Goal: Task Accomplishment & Management: Complete application form

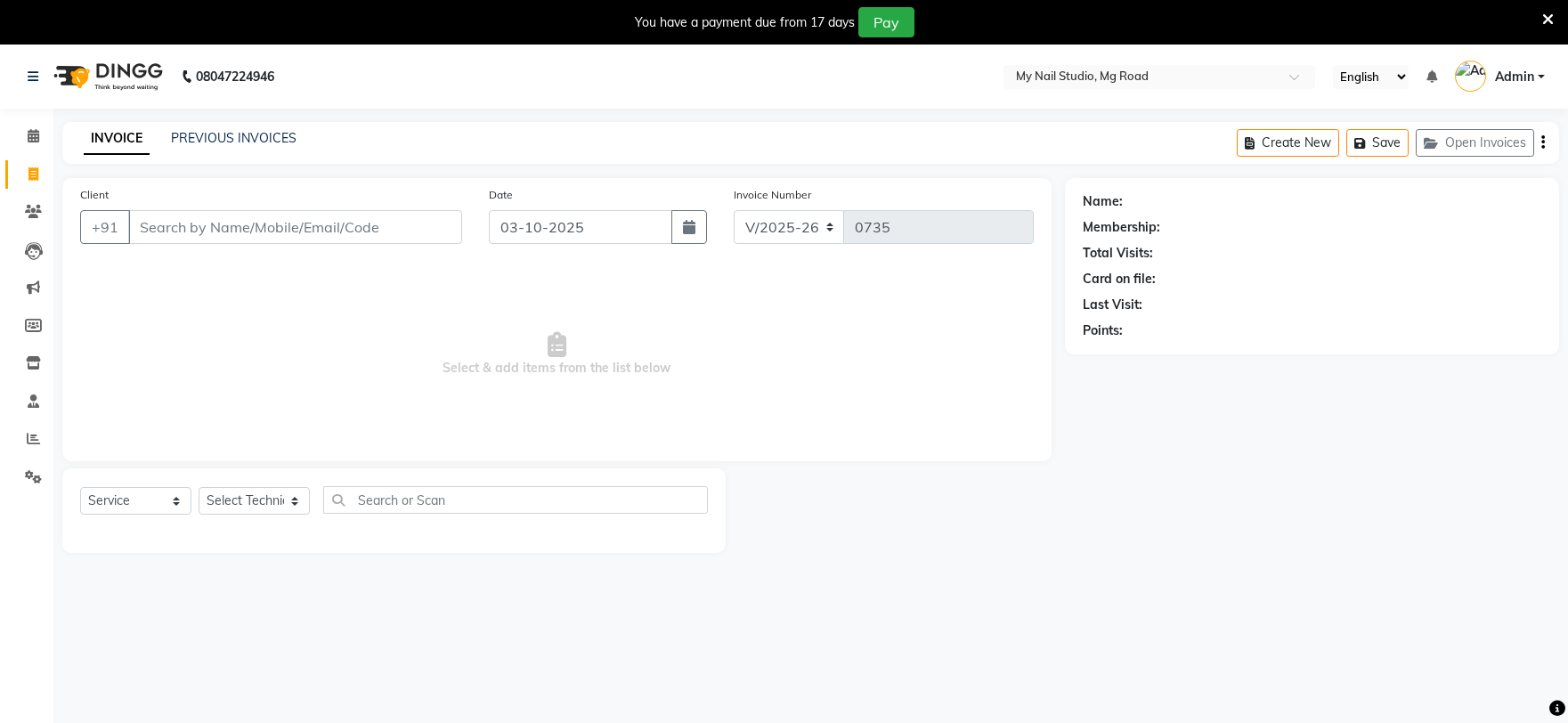
select select "6915"
select select "service"
click at [250, 211] on input "Client" at bounding box center [294, 227] width 334 height 34
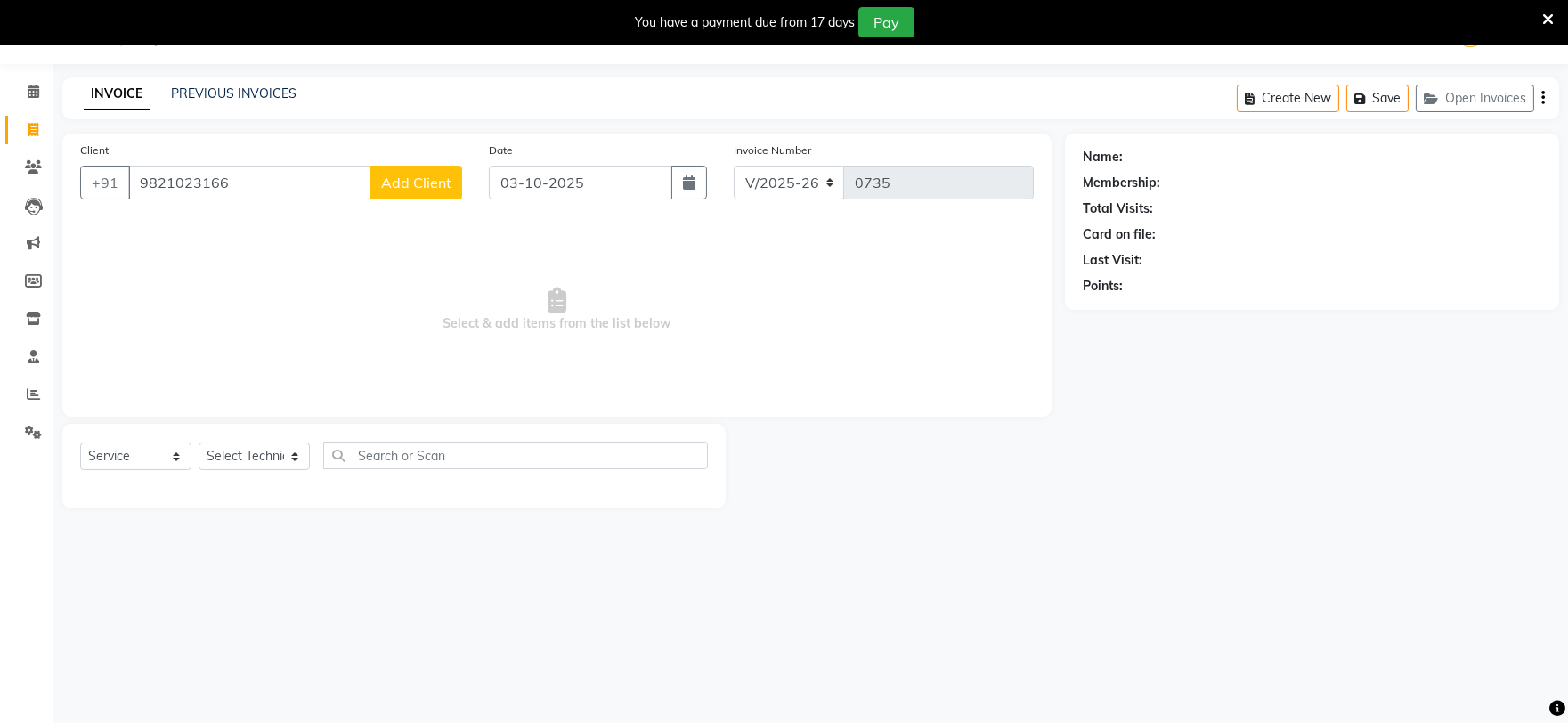
type input "9821023166"
click at [446, 182] on span "Add Client" at bounding box center [416, 183] width 70 height 18
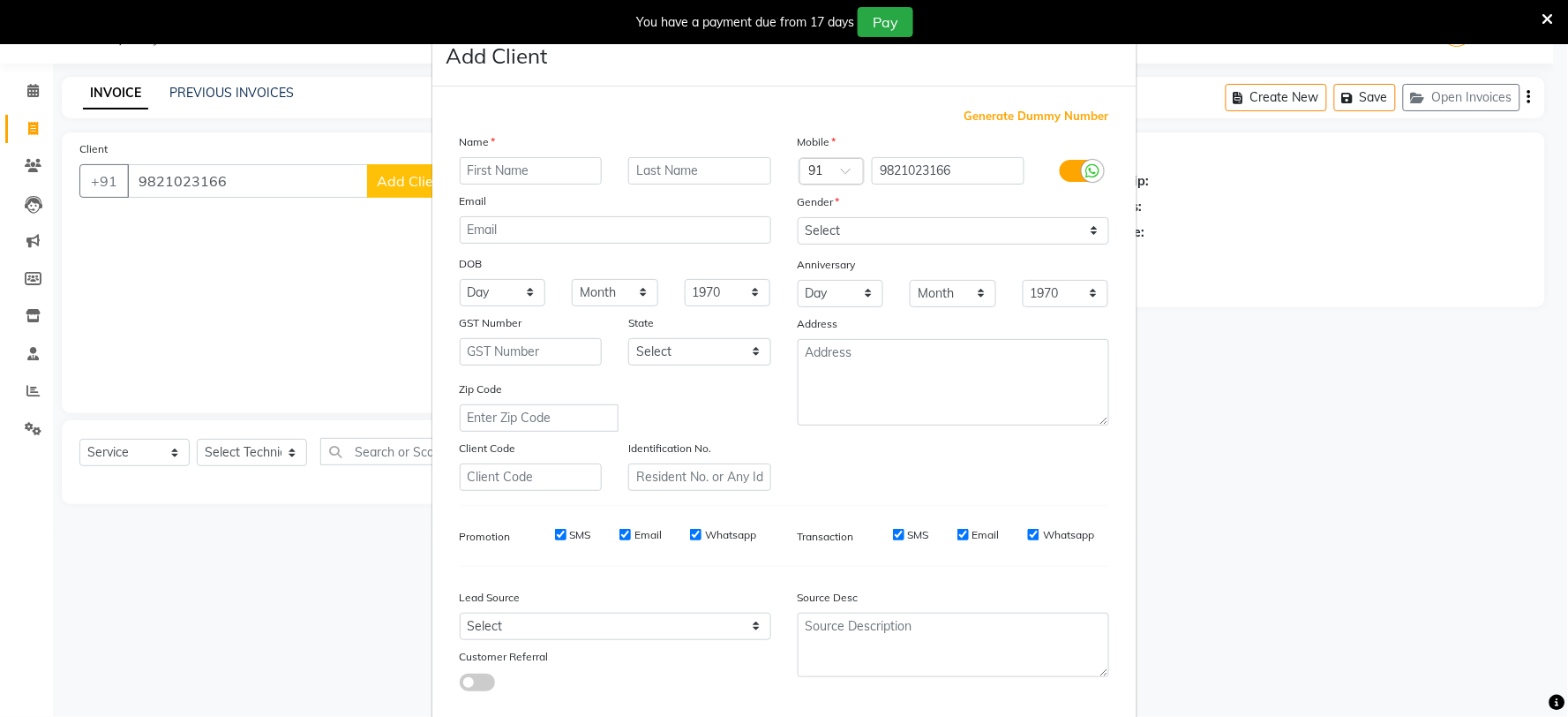
click at [557, 172] on input "text" at bounding box center [531, 171] width 143 height 28
type input "[PERSON_NAME]"
click at [925, 236] on select "Select [DEMOGRAPHIC_DATA] [DEMOGRAPHIC_DATA] Other Prefer Not To Say" at bounding box center [953, 231] width 312 height 28
select select "[DEMOGRAPHIC_DATA]"
click at [798, 217] on select "Select [DEMOGRAPHIC_DATA] [DEMOGRAPHIC_DATA] Other Prefer Not To Say" at bounding box center [953, 231] width 312 height 28
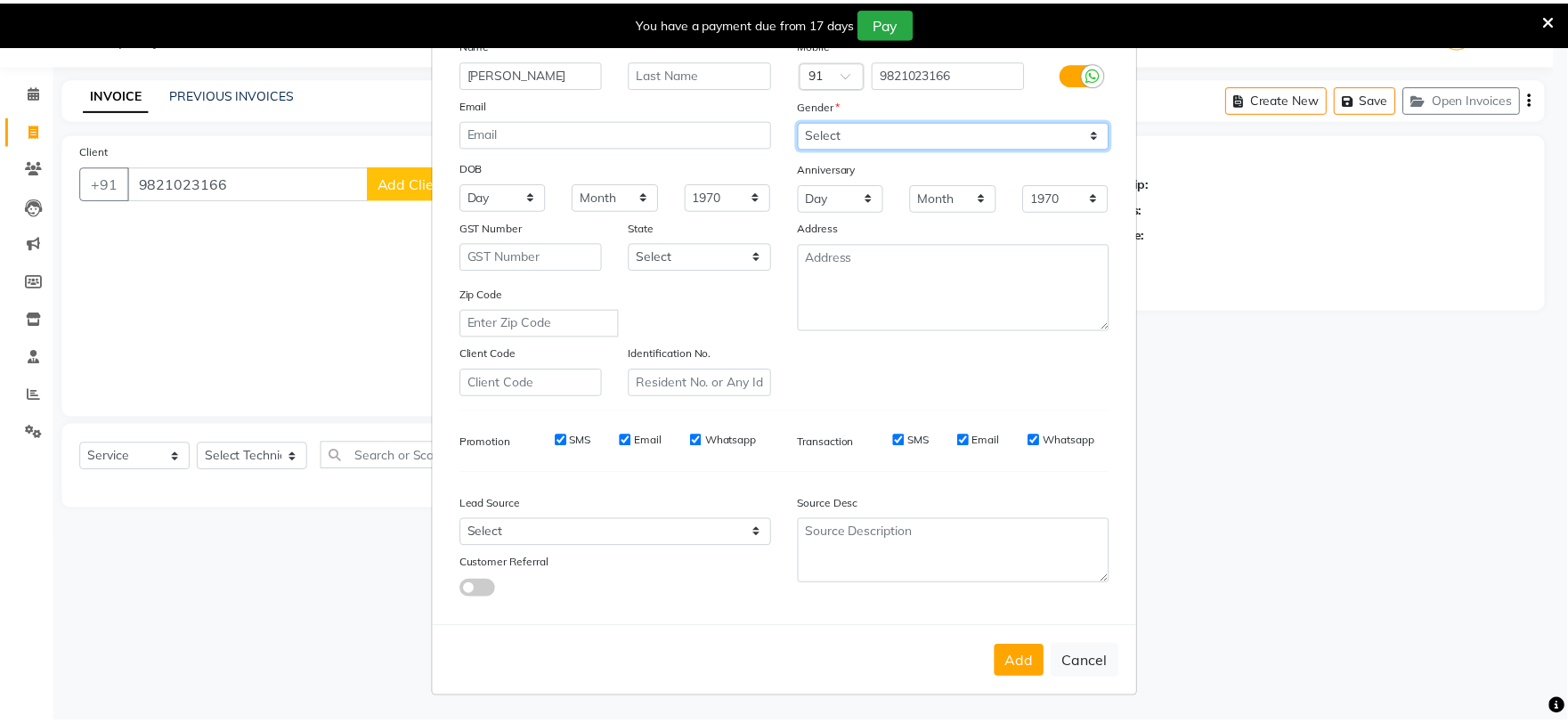
scroll to position [100, 0]
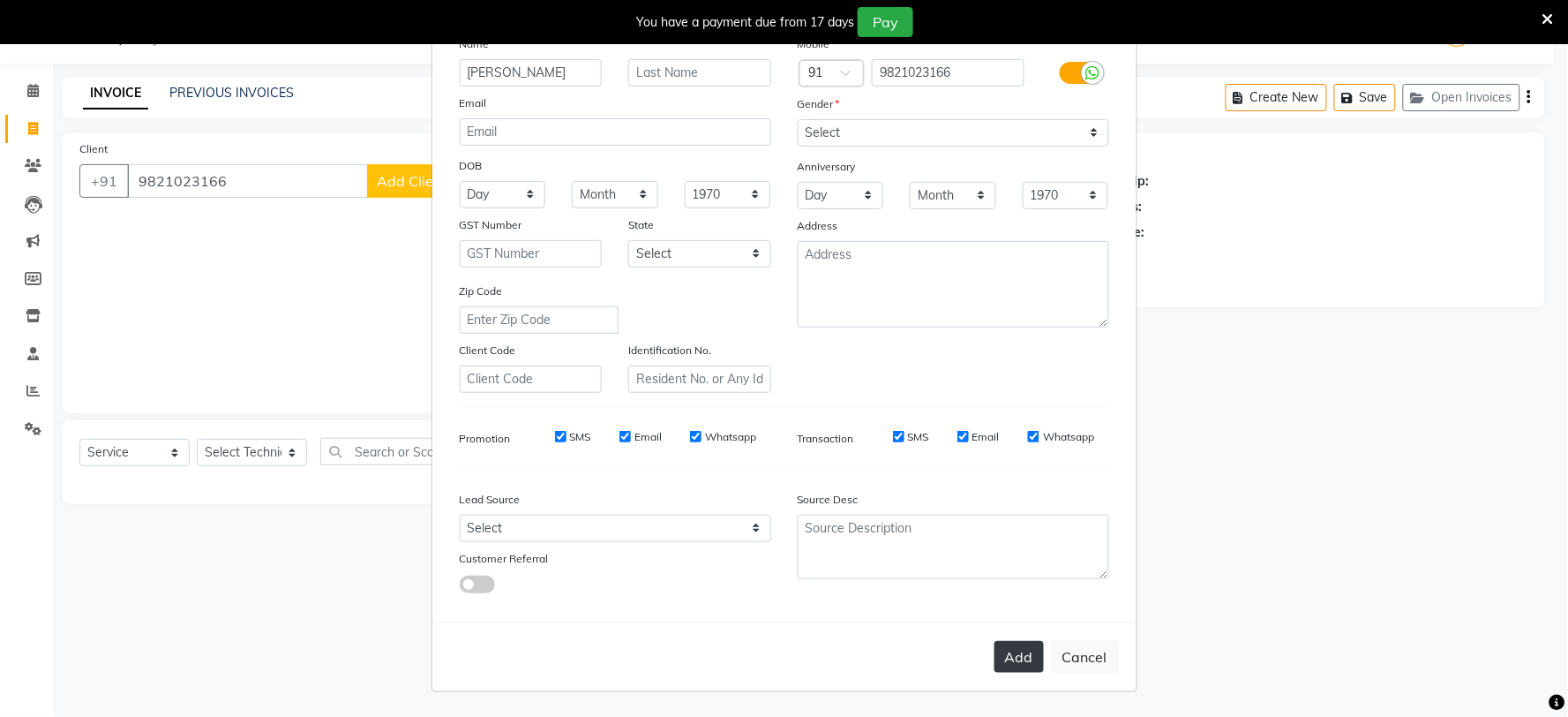
click at [1019, 664] on button "Add" at bounding box center [1019, 656] width 50 height 31
select select
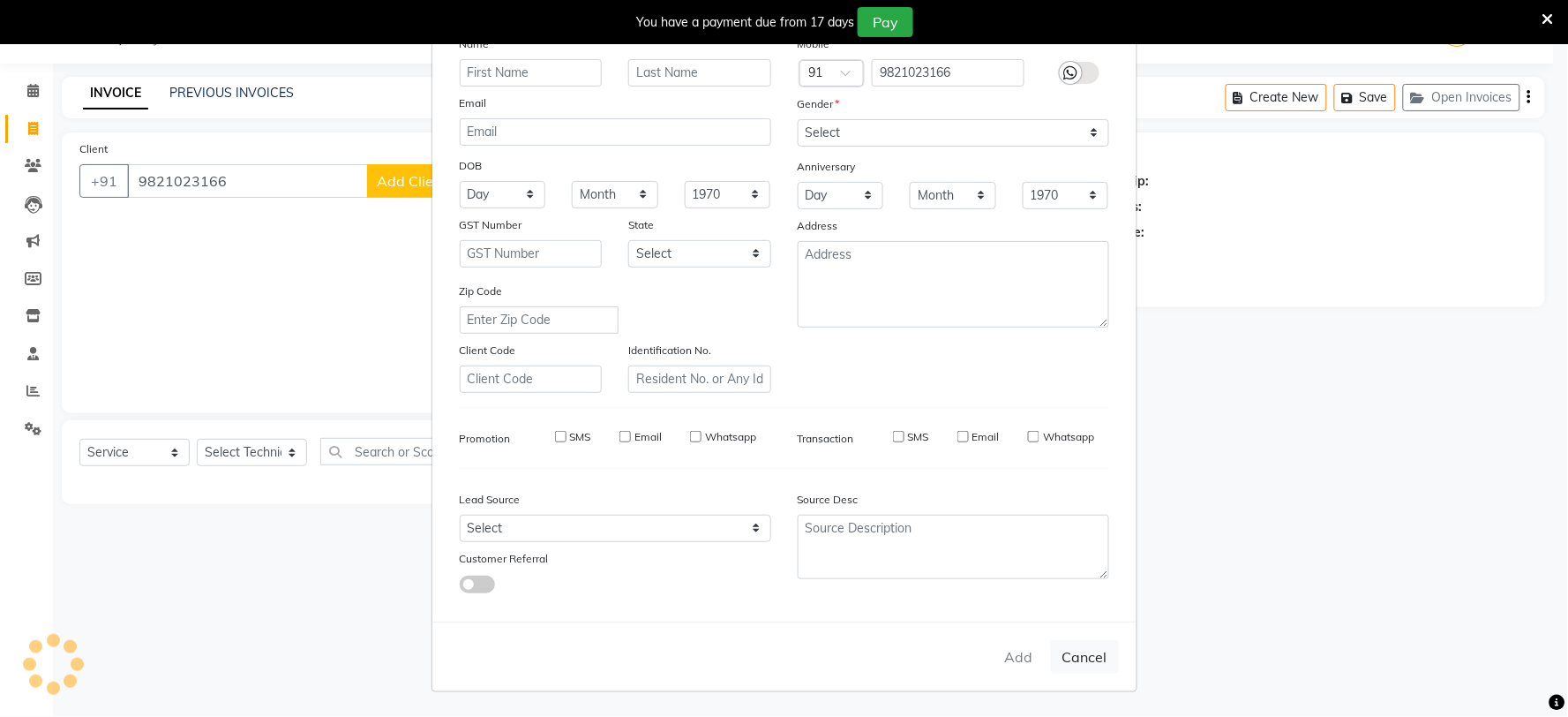
select select
checkbox input "false"
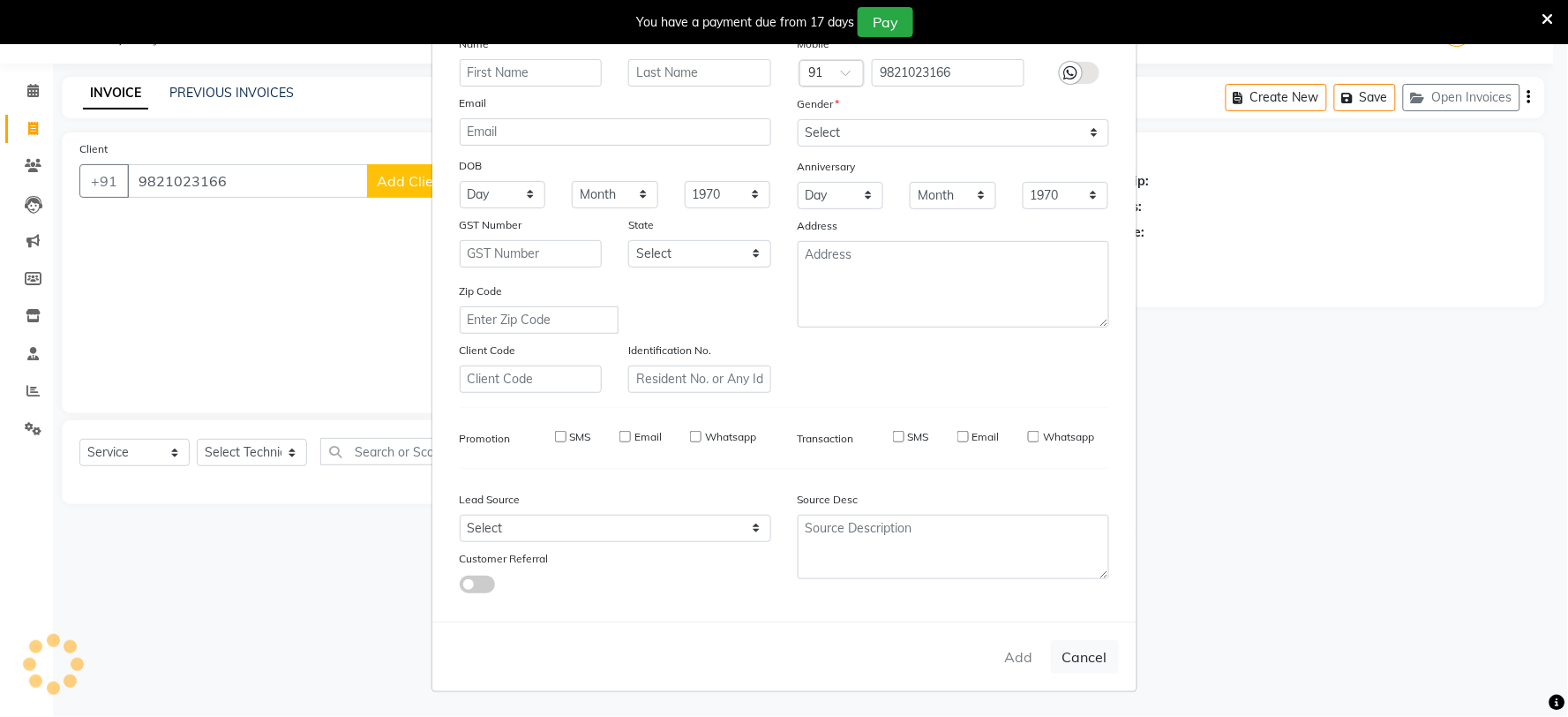
checkbox input "false"
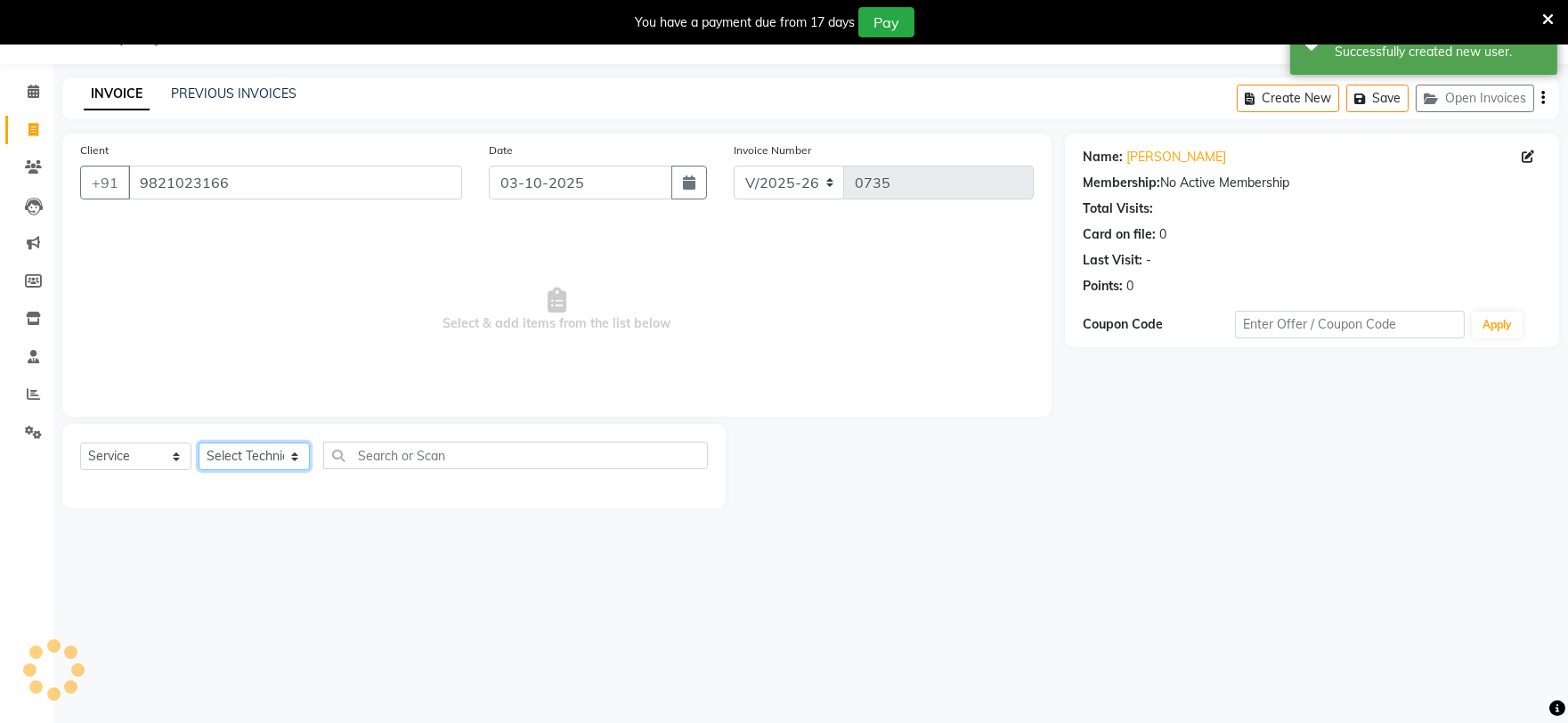
click at [262, 454] on select "Select Technician [PERSON_NAME] [PERSON_NAME] MANAGER [PERSON_NAME]" at bounding box center [254, 456] width 112 height 28
select select "88047"
click at [198, 443] on select "Select Technician [PERSON_NAME] [PERSON_NAME] MANAGER [PERSON_NAME]" at bounding box center [254, 456] width 112 height 28
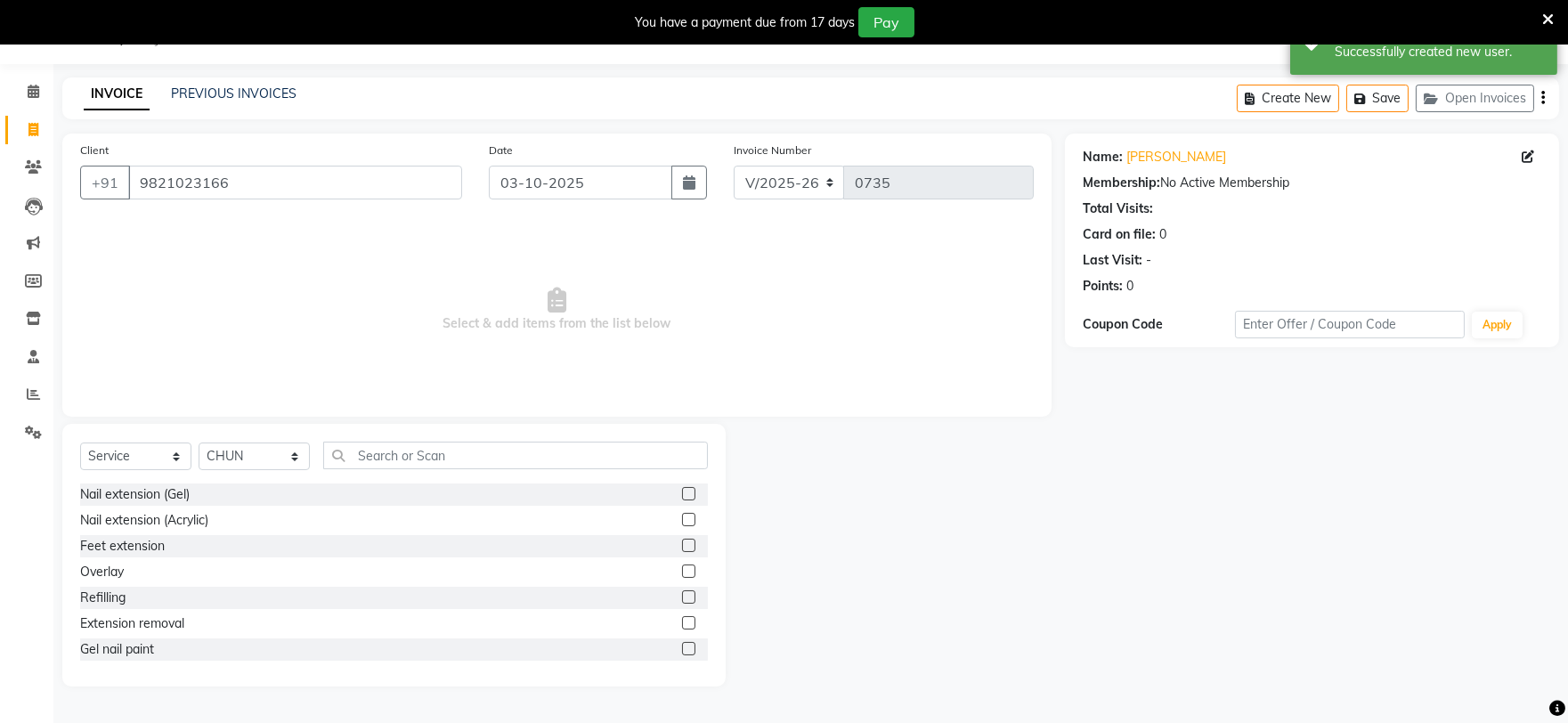
click at [682, 496] on label at bounding box center [689, 493] width 13 height 13
click at [682, 496] on input "checkbox" at bounding box center [688, 494] width 12 height 12
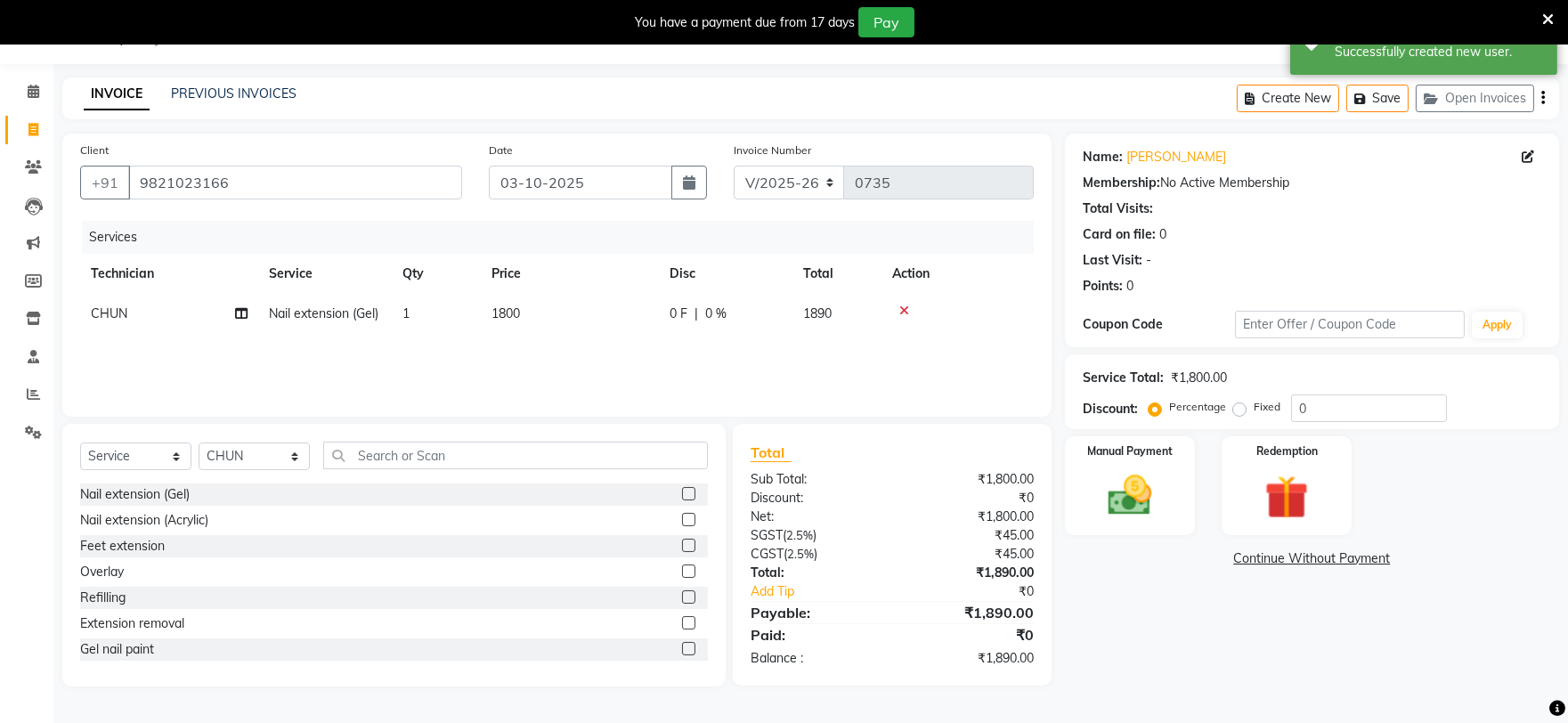
checkbox input "false"
click at [564, 304] on td "1800" at bounding box center [569, 314] width 178 height 40
select select "88047"
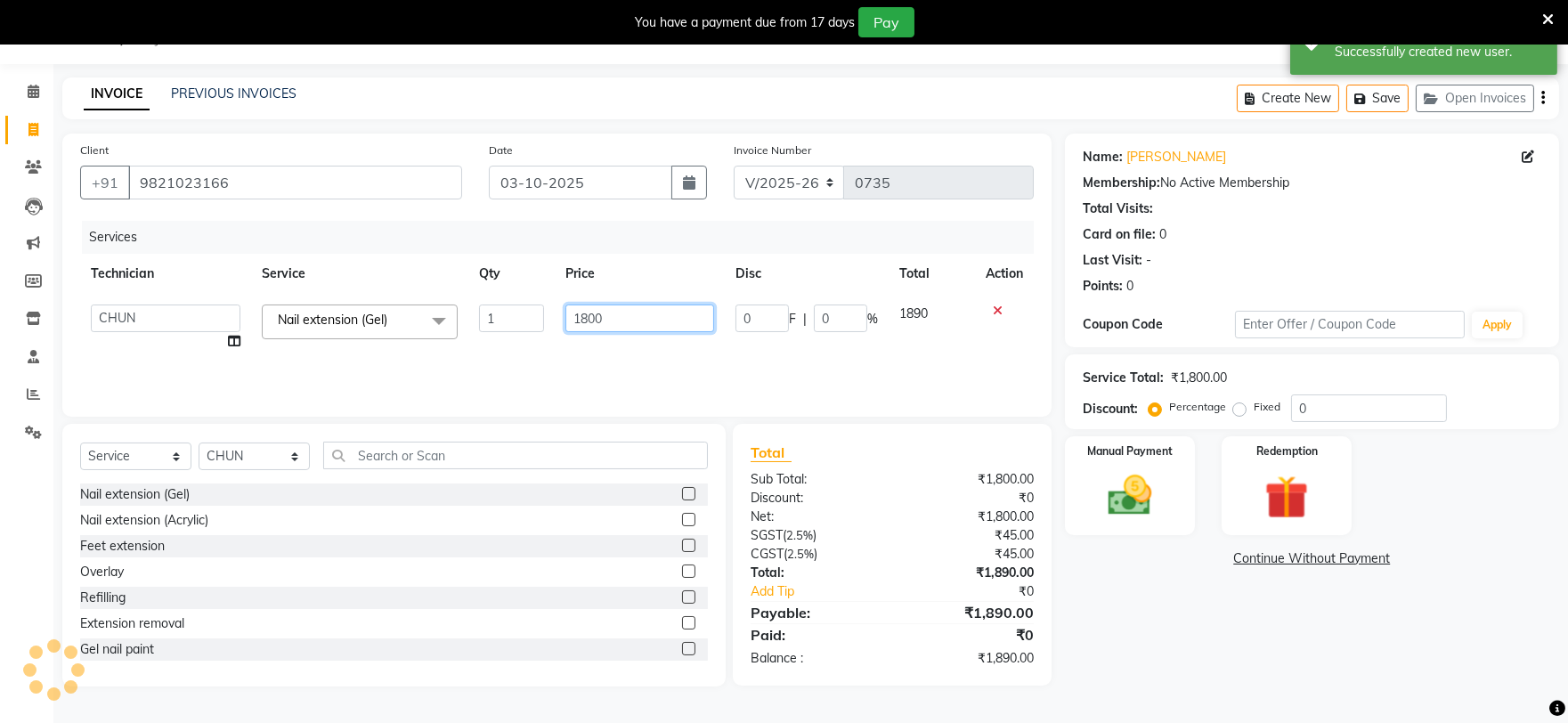
click at [645, 324] on input "1800" at bounding box center [640, 318] width 149 height 28
type input "1"
type input "1500"
click at [253, 457] on select "Select Technician [PERSON_NAME] [PERSON_NAME] MANAGER [PERSON_NAME]" at bounding box center [254, 456] width 112 height 28
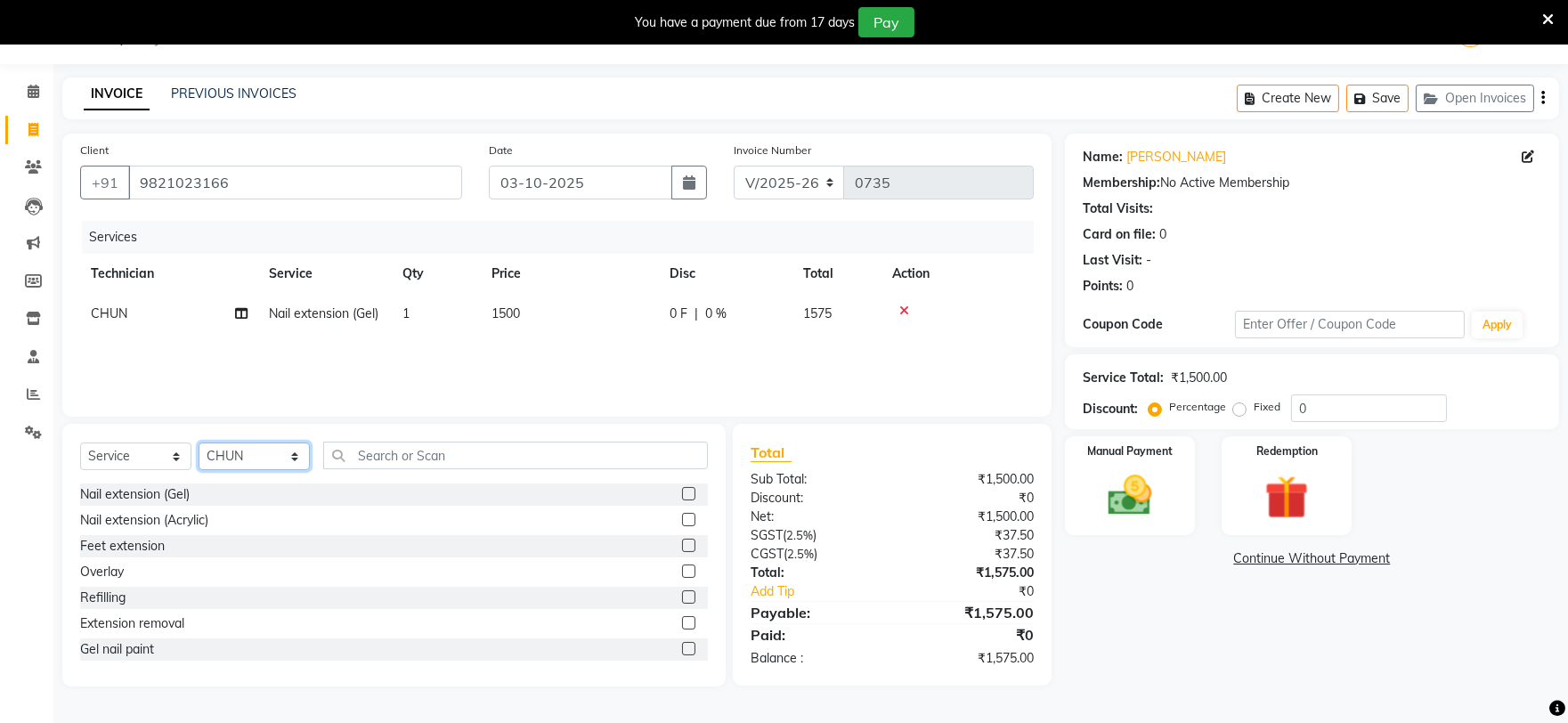
select select "88621"
click at [198, 443] on select "Select Technician [PERSON_NAME] [PERSON_NAME] MANAGER [PERSON_NAME]" at bounding box center [254, 456] width 112 height 28
click at [682, 553] on label at bounding box center [689, 554] width 13 height 13
click at [682, 553] on input "checkbox" at bounding box center [688, 555] width 12 height 12
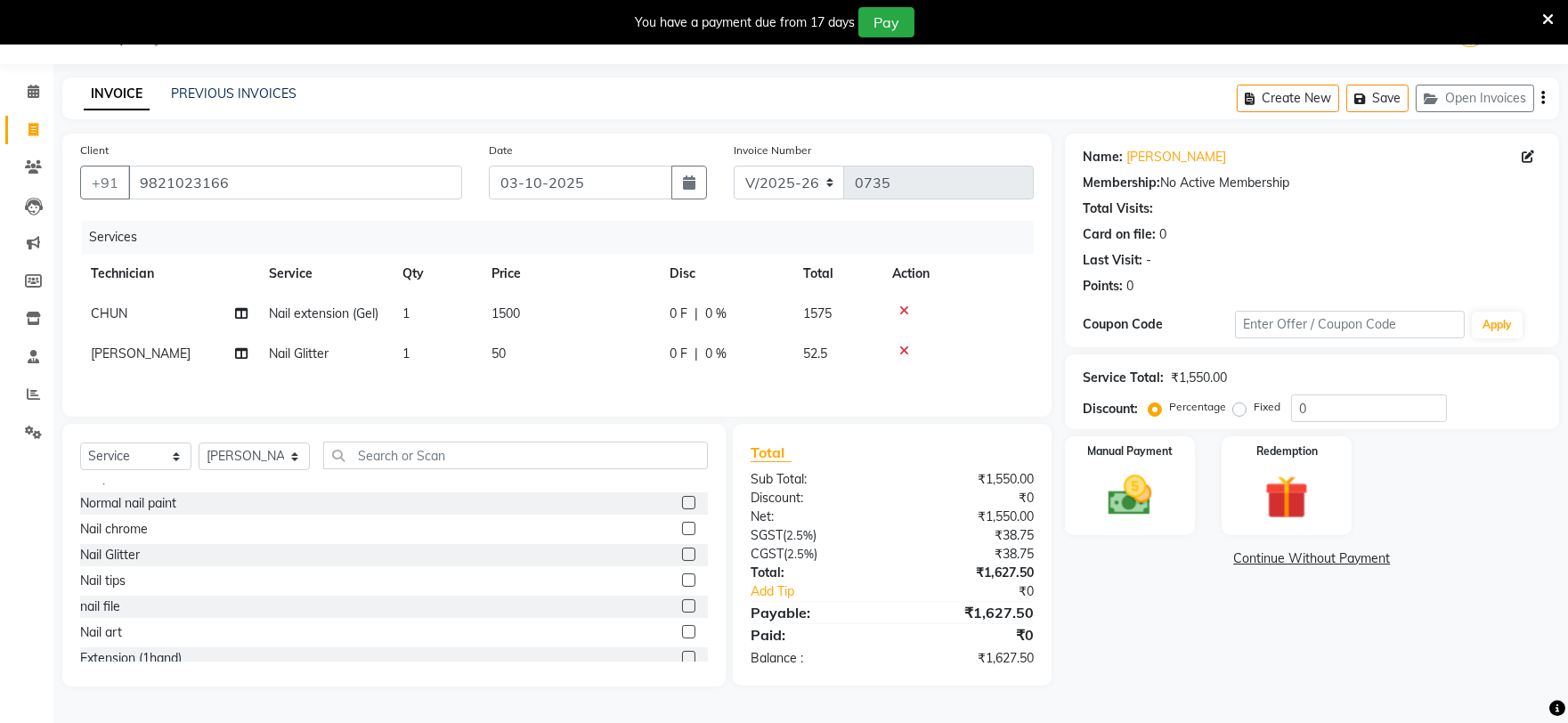
checkbox input "false"
click at [441, 354] on td "1" at bounding box center [436, 354] width 89 height 40
select select "88621"
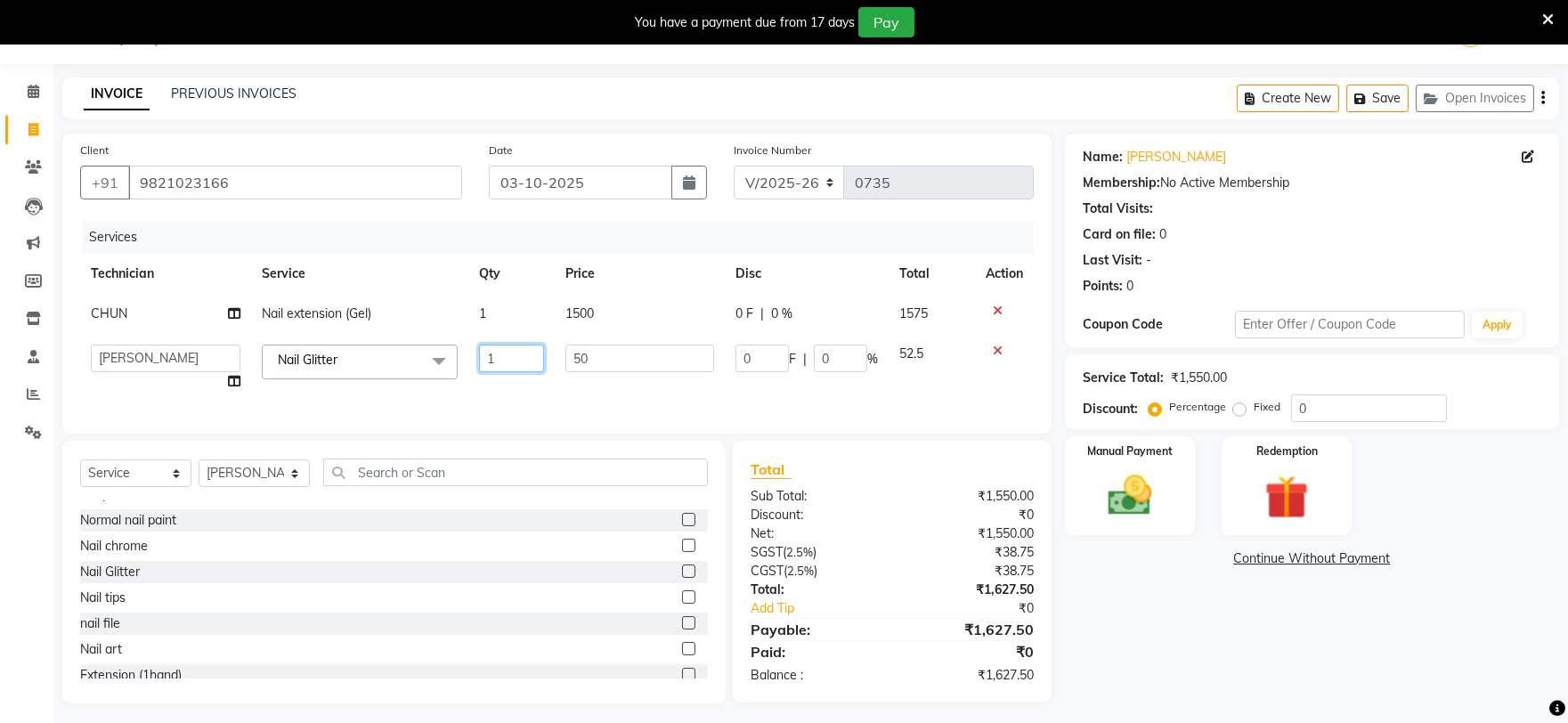
click at [504, 358] on input "1" at bounding box center [512, 358] width 66 height 28
type input "6"
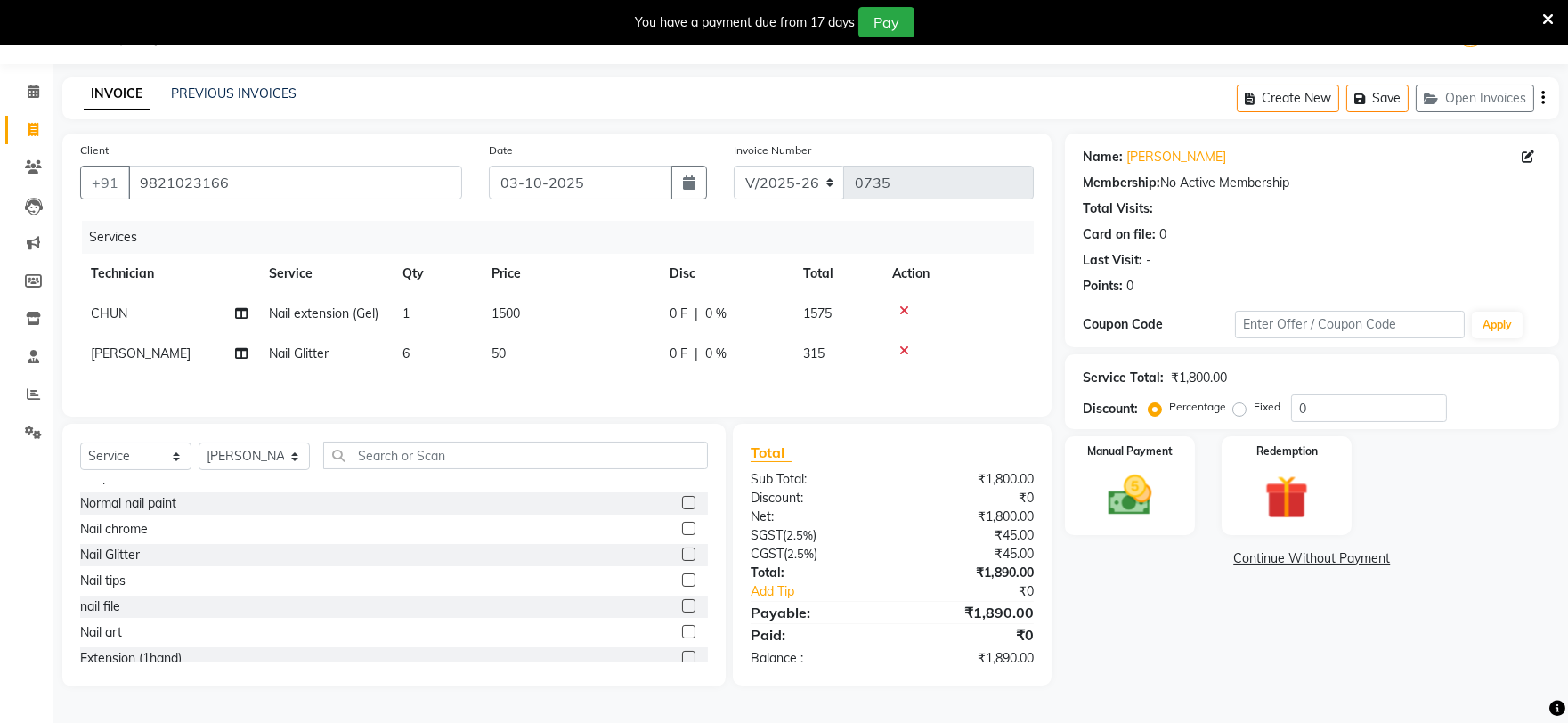
drag, startPoint x: 1282, startPoint y: 652, endPoint x: 1194, endPoint y: 567, distance: 122.3
click at [1280, 652] on div "Name: [PERSON_NAME] Membership: No Active Membership Total Visits: Card on file…" at bounding box center [1319, 410] width 508 height 553
click at [1150, 474] on img at bounding box center [1129, 495] width 74 height 53
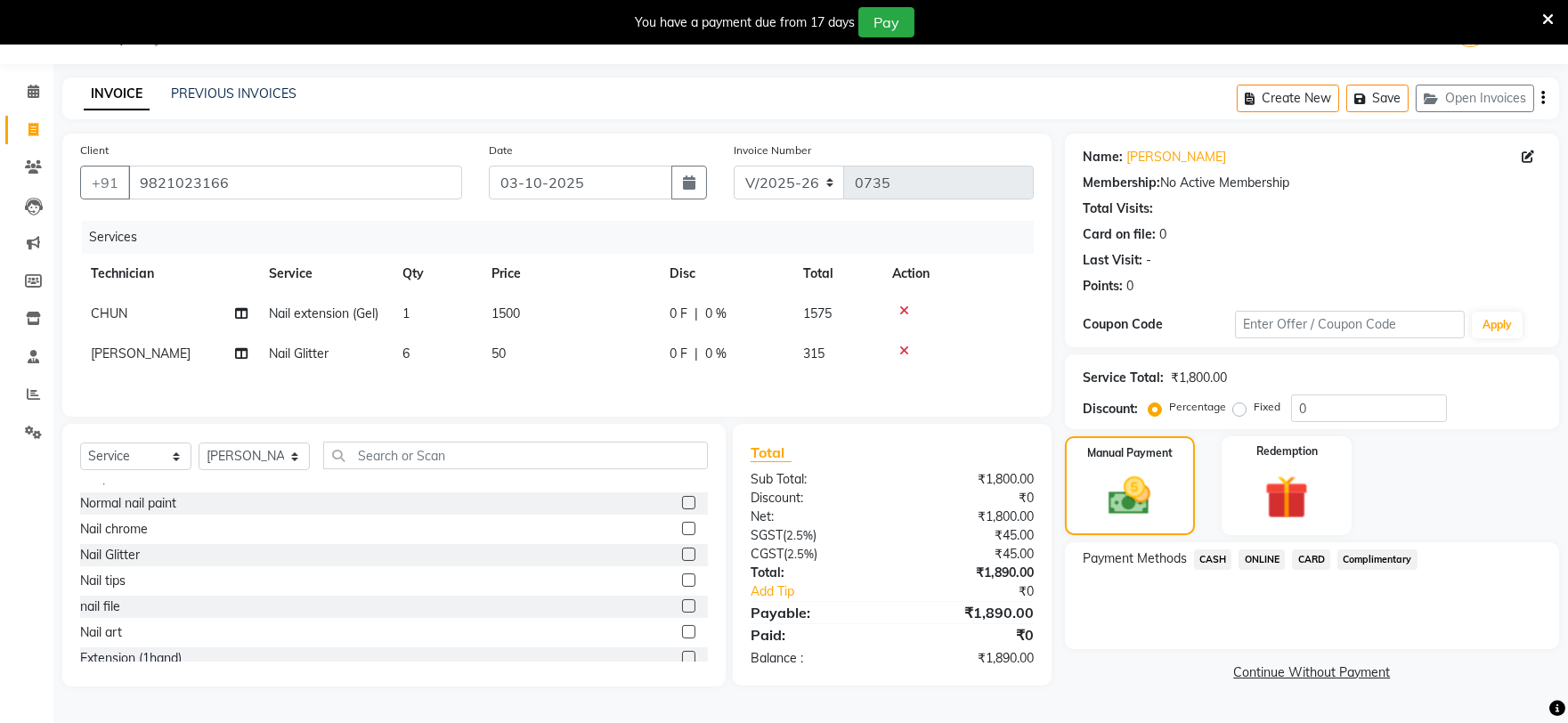
click at [1261, 555] on span "ONLINE" at bounding box center [1262, 559] width 46 height 20
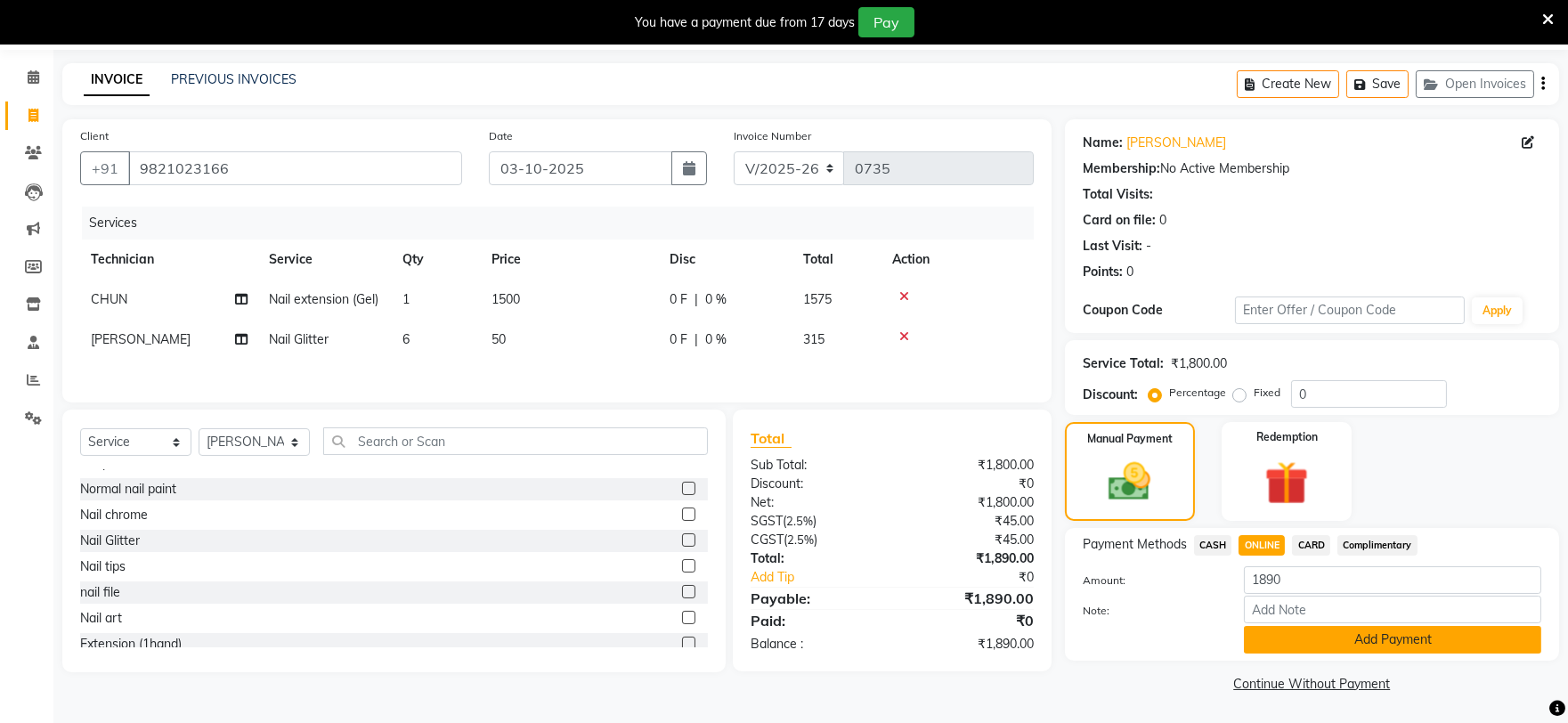
click at [1257, 638] on button "Add Payment" at bounding box center [1392, 639] width 297 height 28
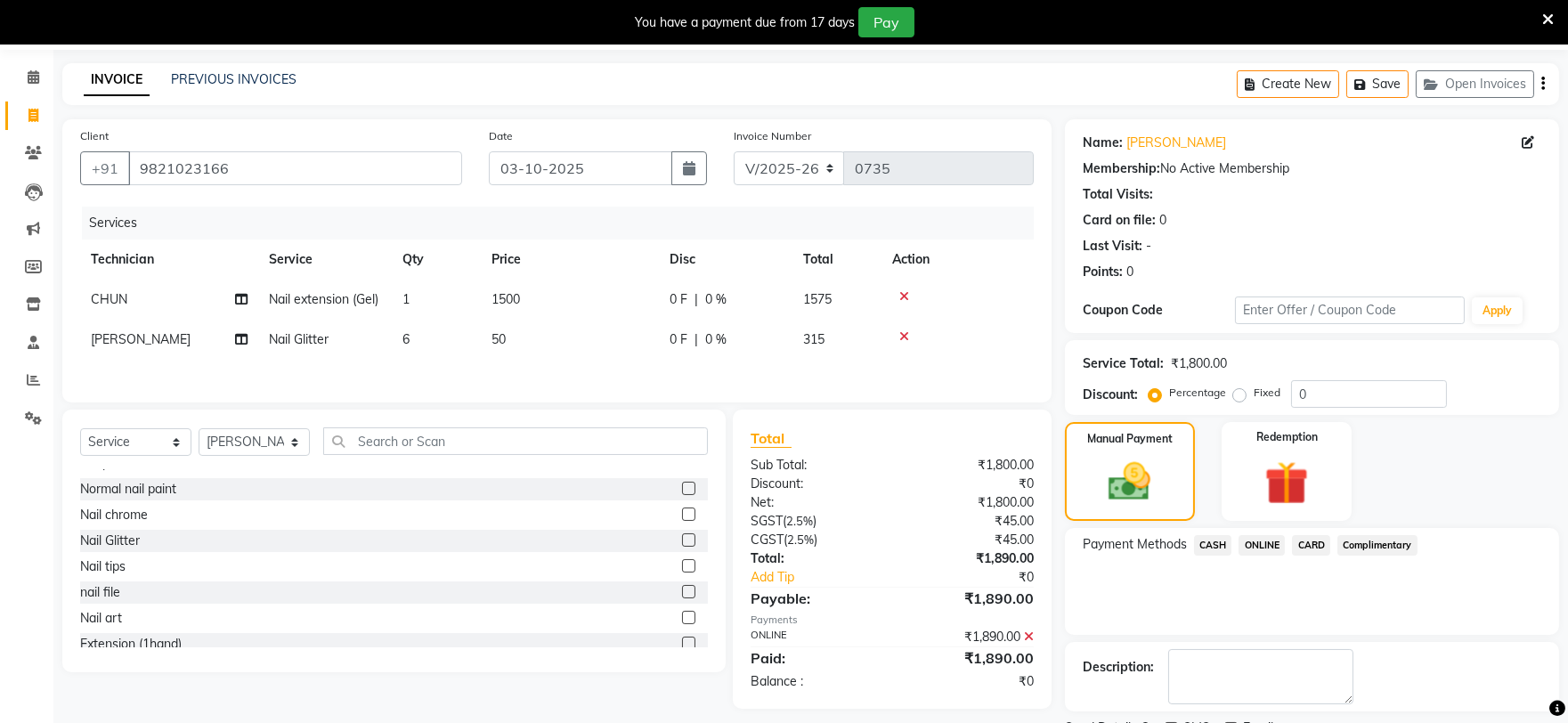
scroll to position [135, 0]
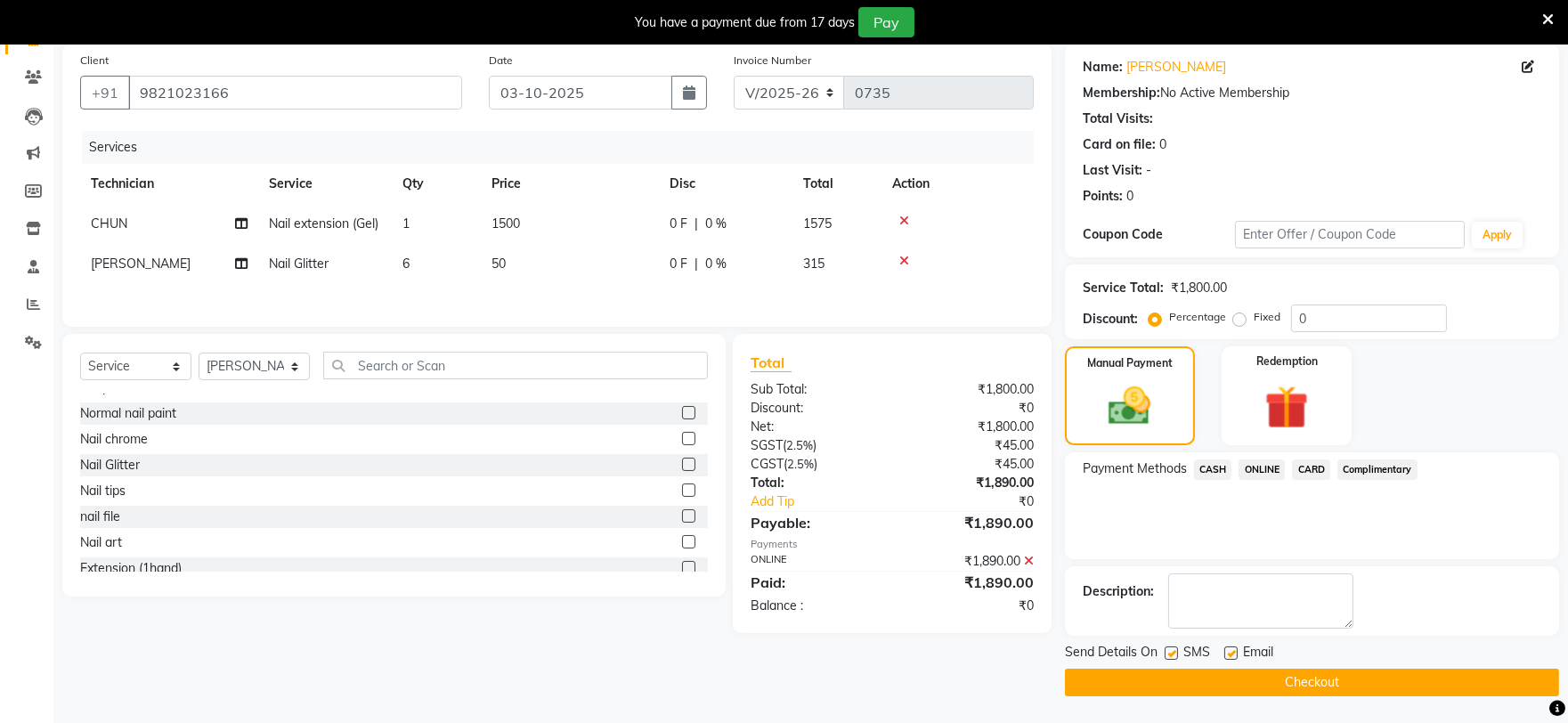
click at [1239, 675] on button "Checkout" at bounding box center [1312, 682] width 494 height 28
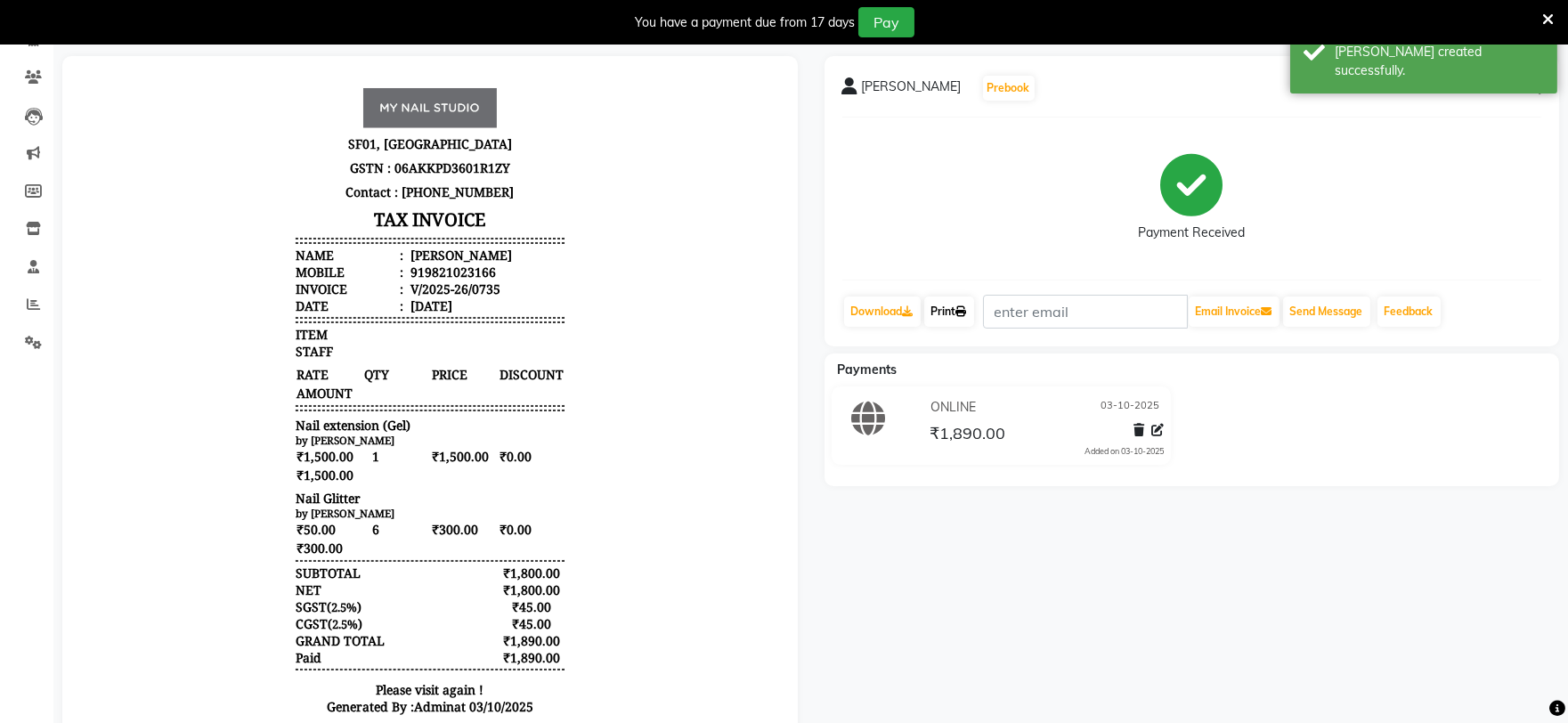
click at [967, 306] on icon at bounding box center [961, 311] width 11 height 11
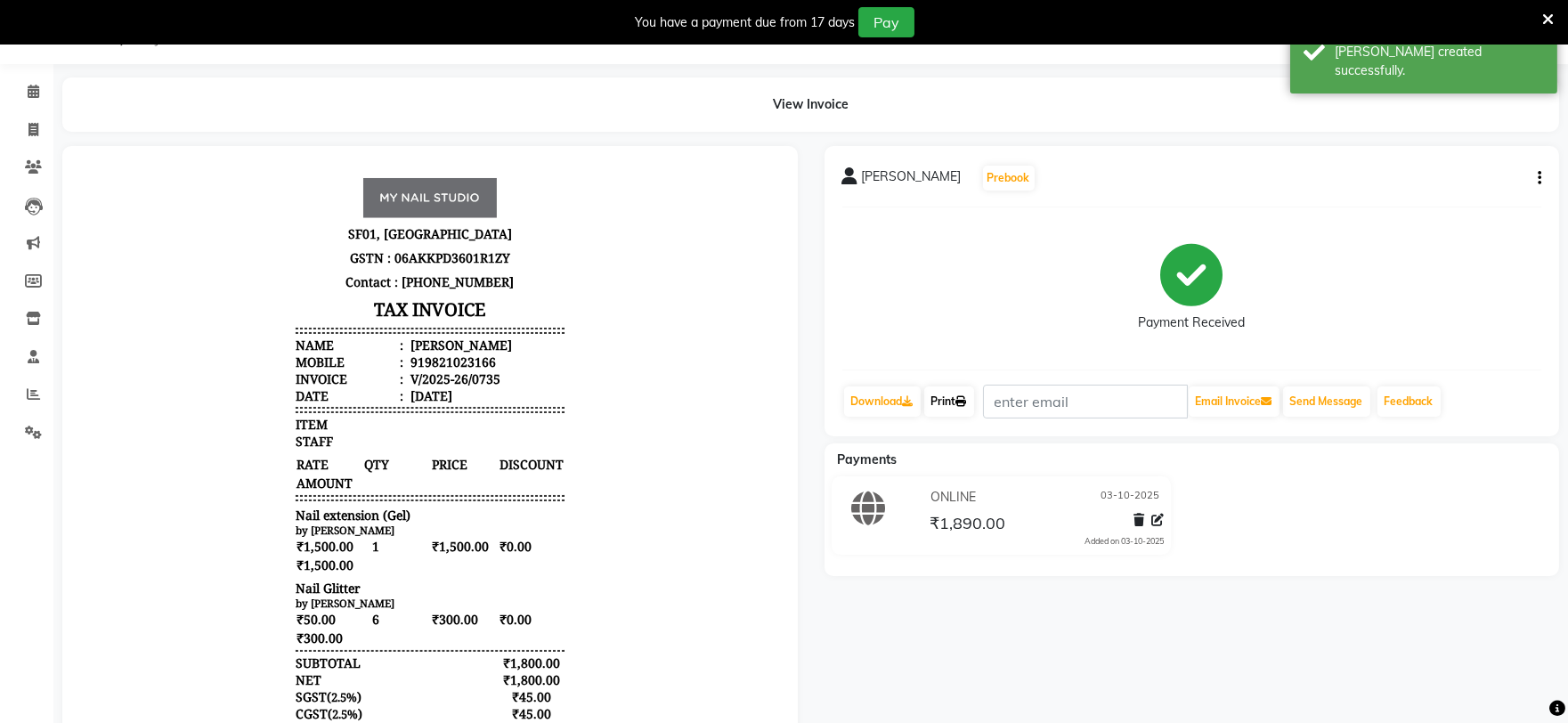
select select "6915"
select select "service"
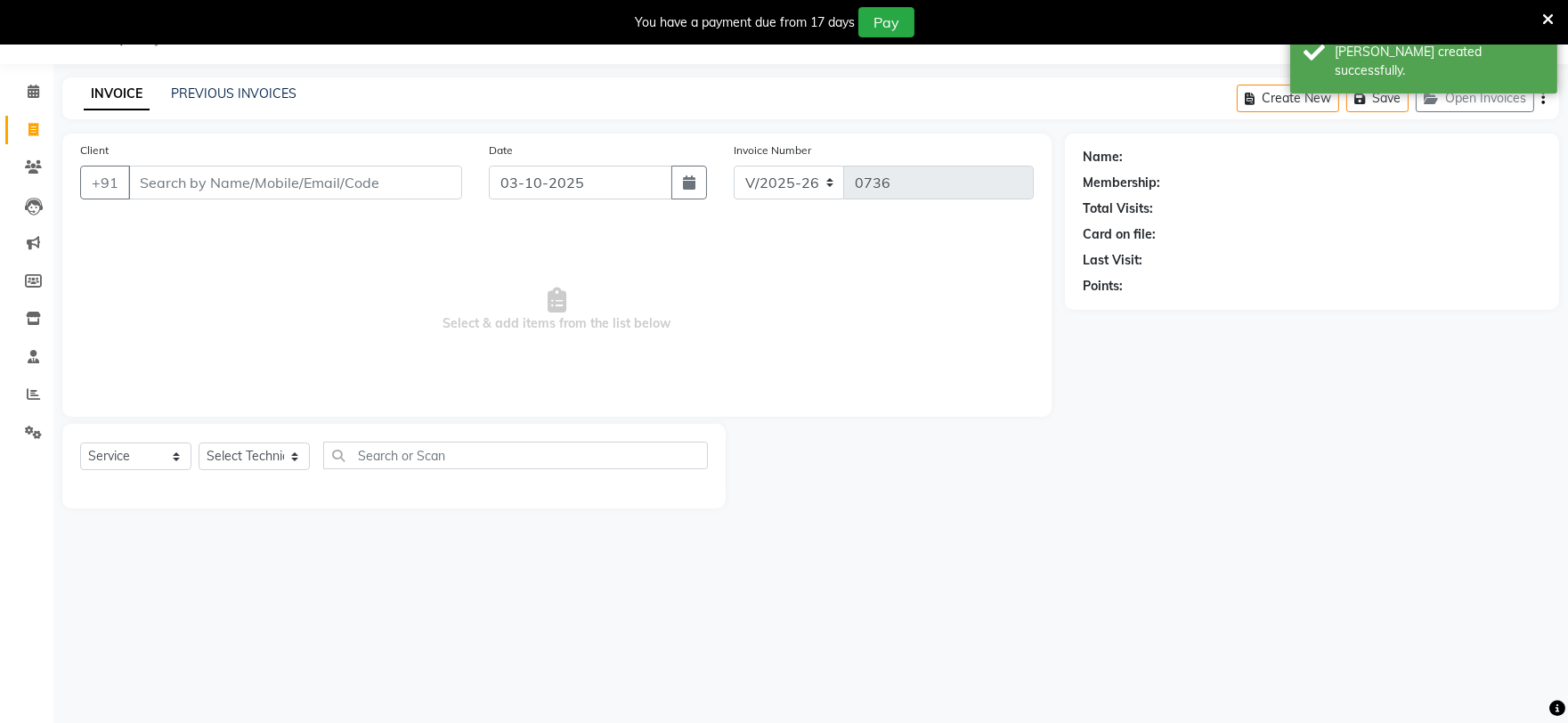
click at [212, 112] on div "INVOICE PREVIOUS INVOICES Create New Save Open Invoices" at bounding box center [811, 99] width 1497 height 42
click at [220, 92] on link "PREVIOUS INVOICES" at bounding box center [234, 93] width 126 height 16
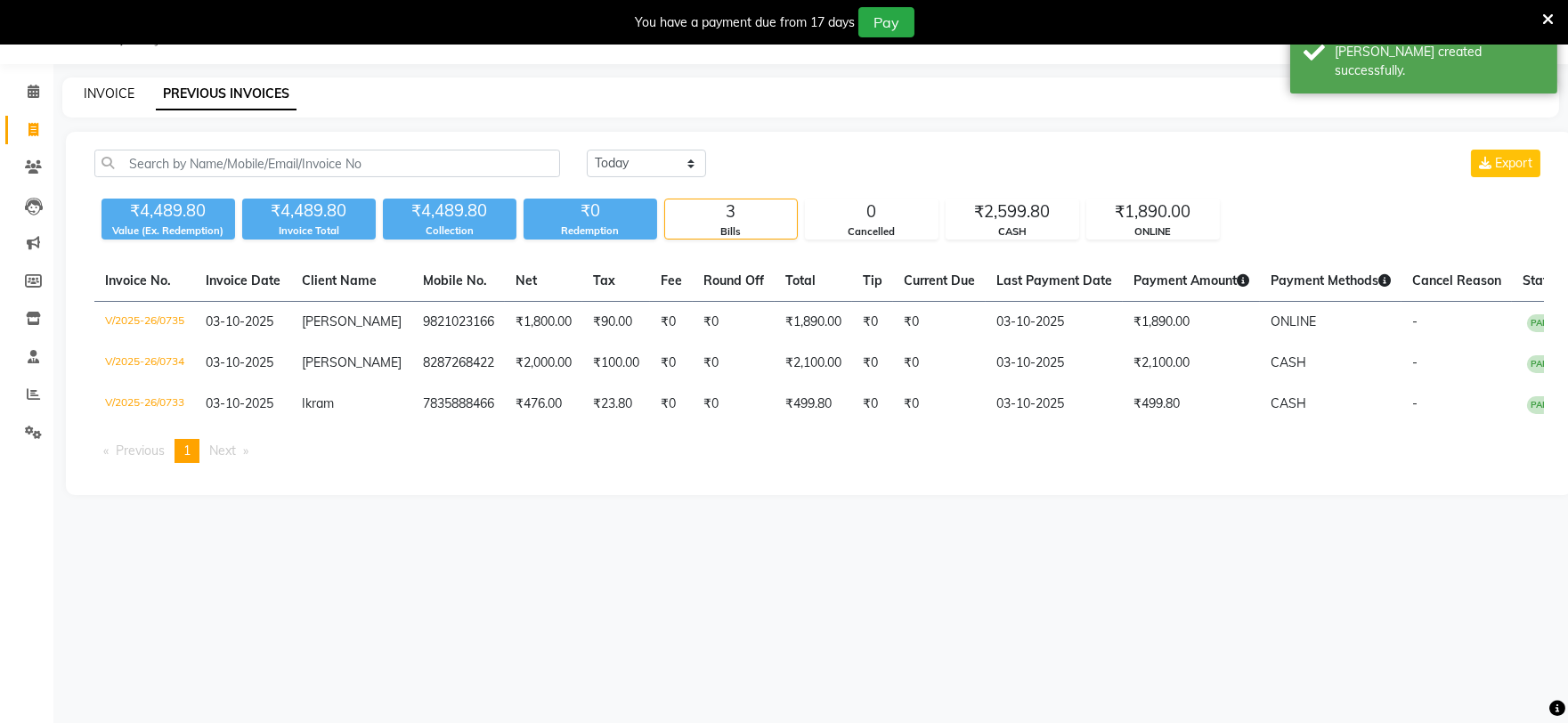
click at [131, 87] on link "INVOICE" at bounding box center [109, 93] width 51 height 16
select select "6915"
select select "service"
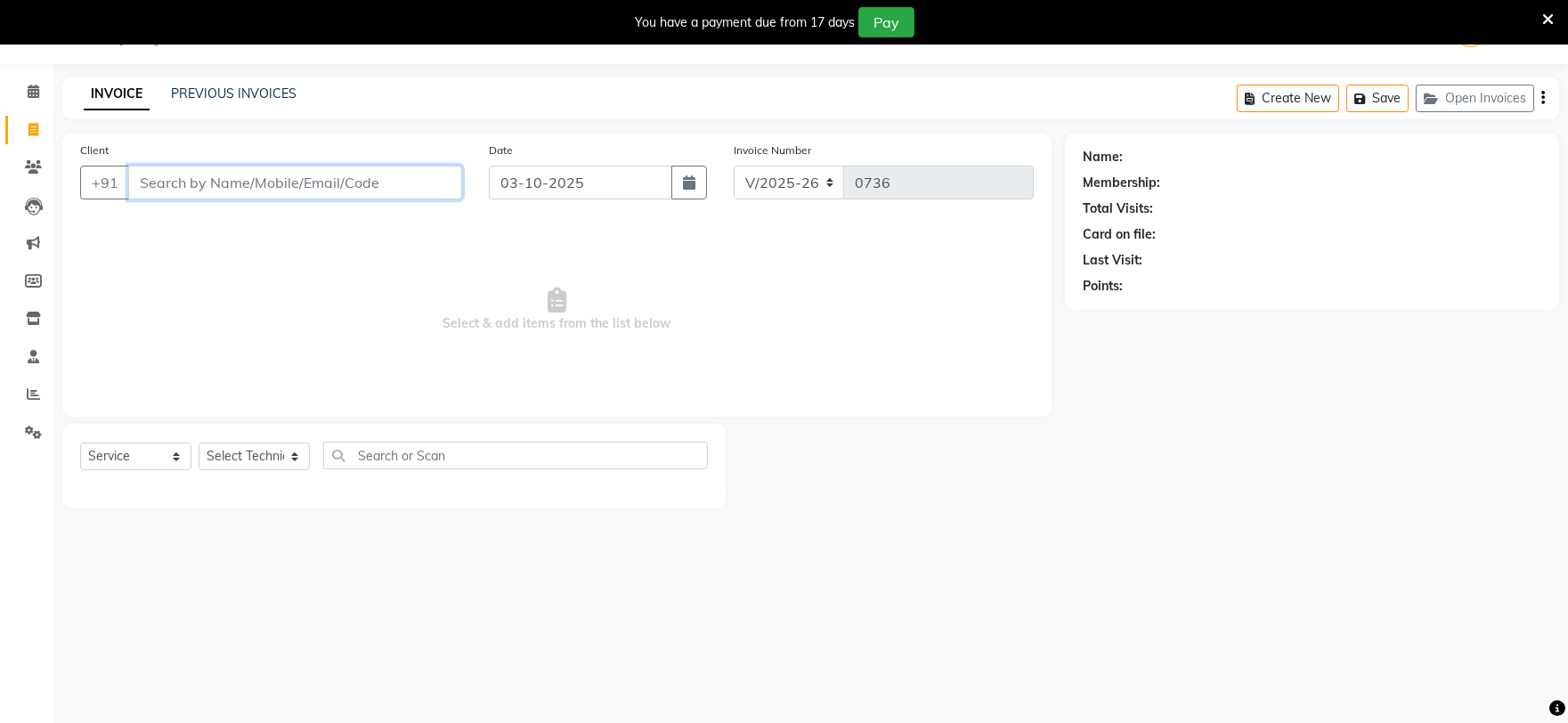
click at [289, 184] on input "Client" at bounding box center [294, 182] width 334 height 34
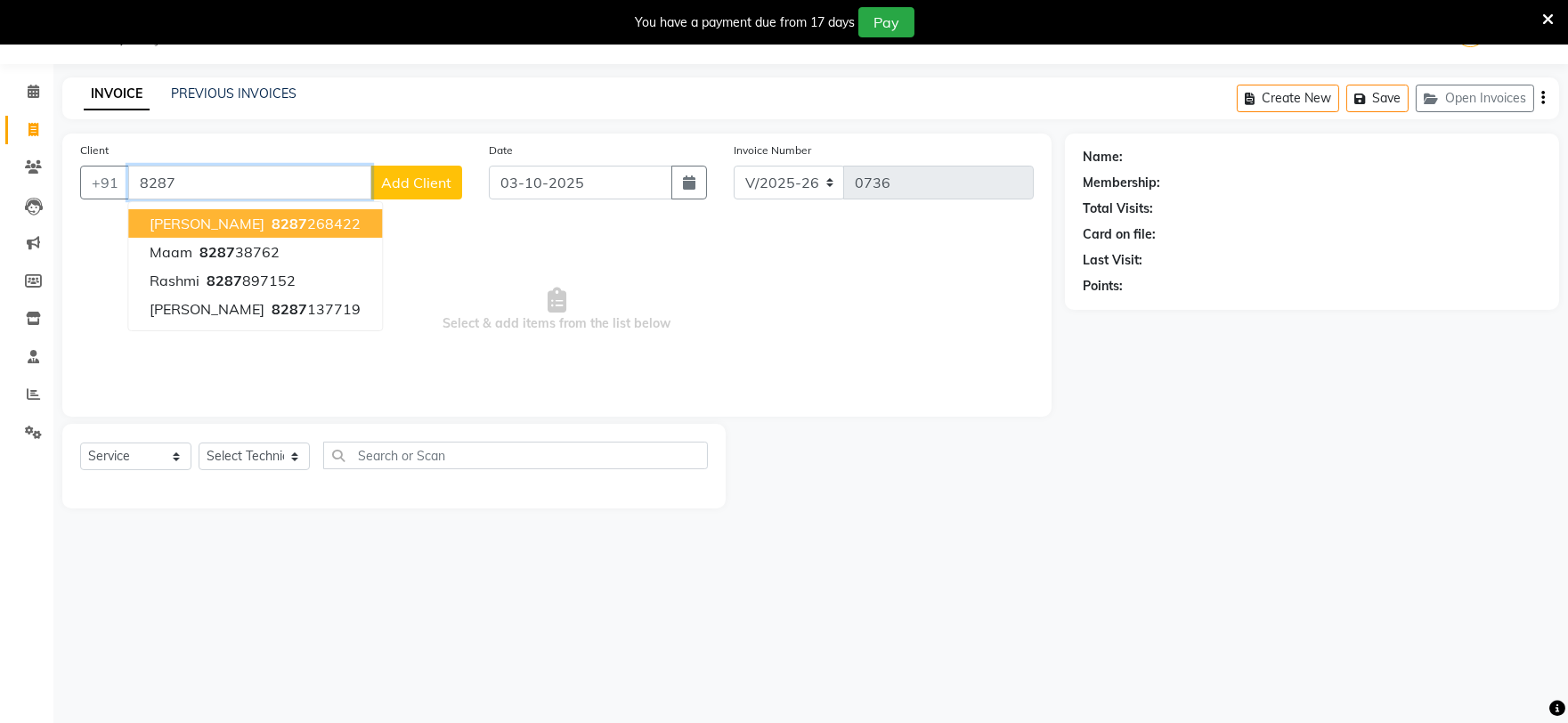
click at [271, 215] on span "8287" at bounding box center [289, 223] width 36 height 18
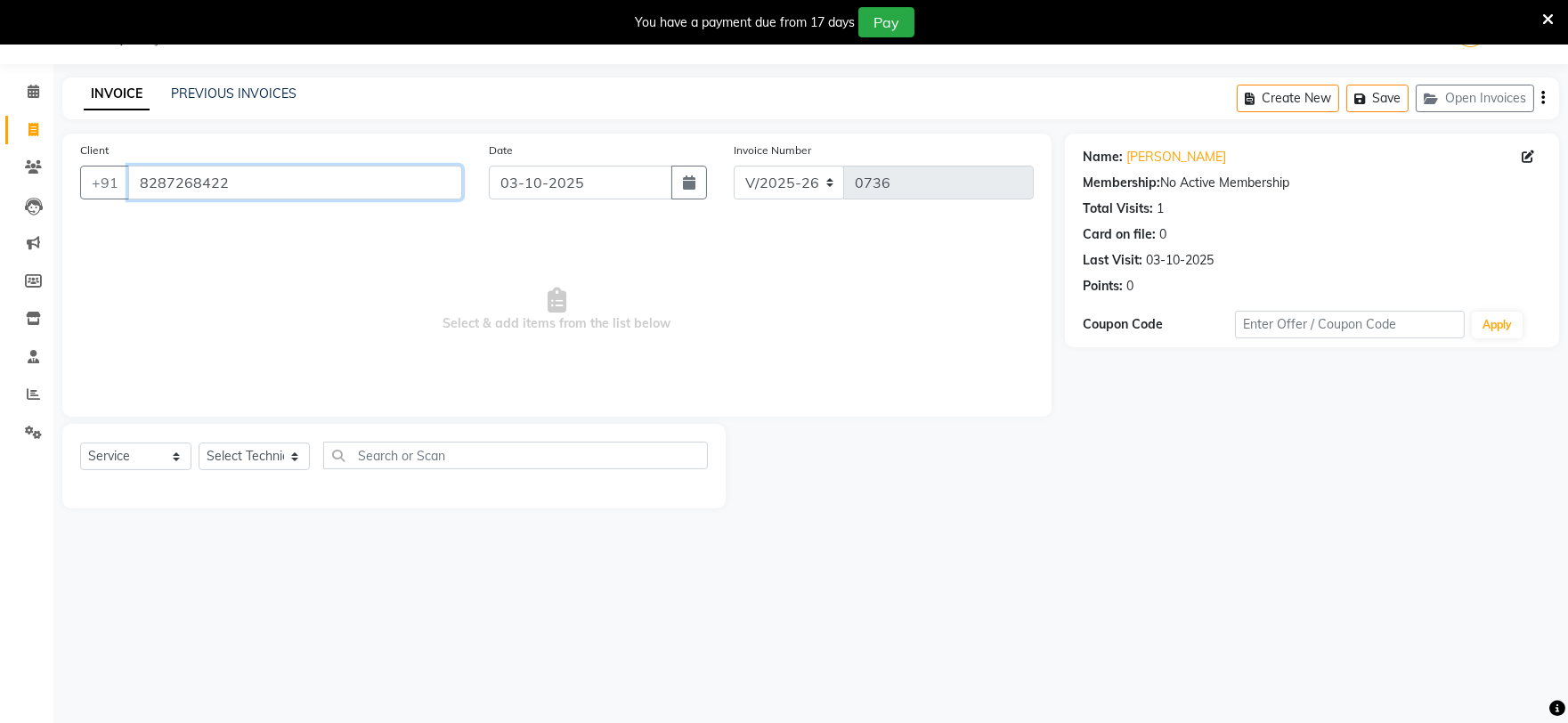
click at [378, 179] on input "8287268422" at bounding box center [294, 182] width 334 height 34
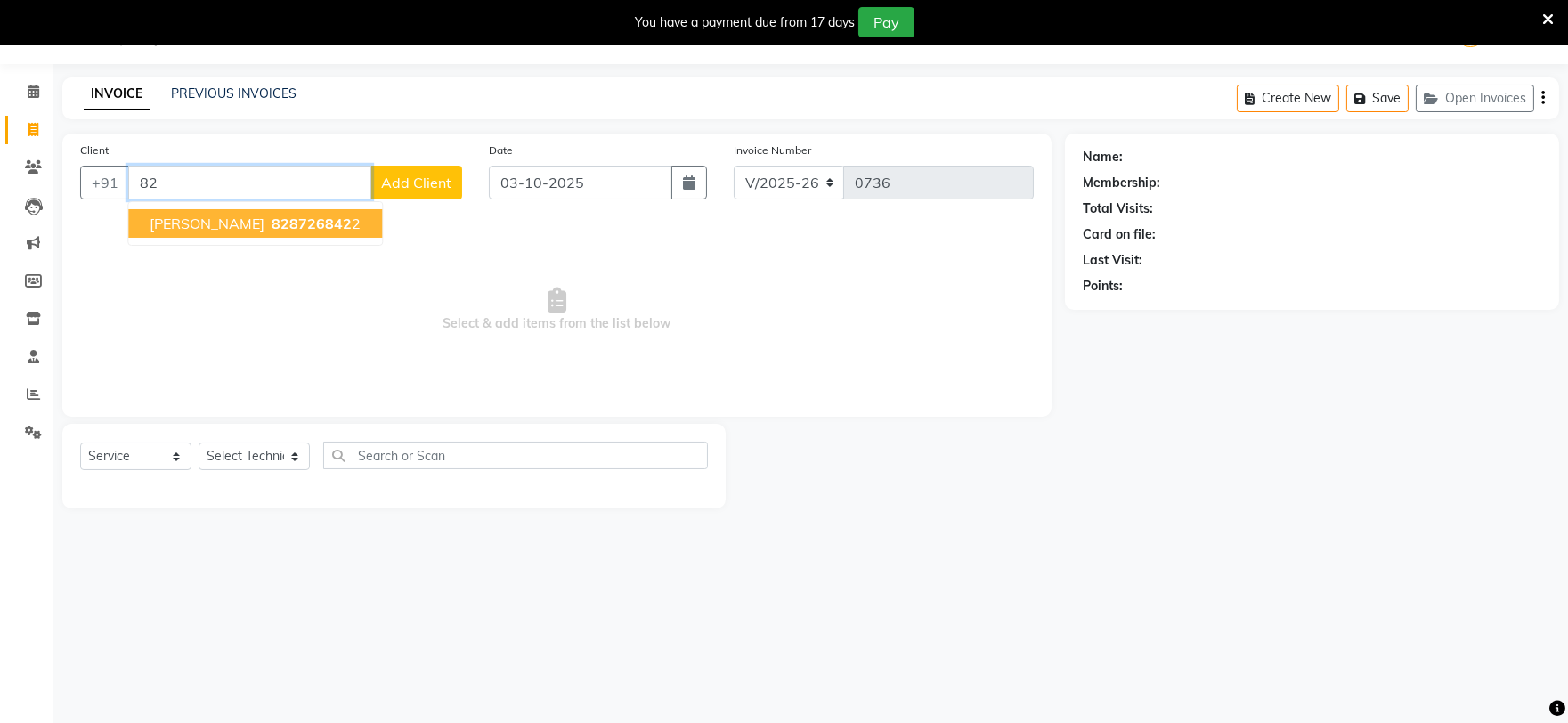
type input "8"
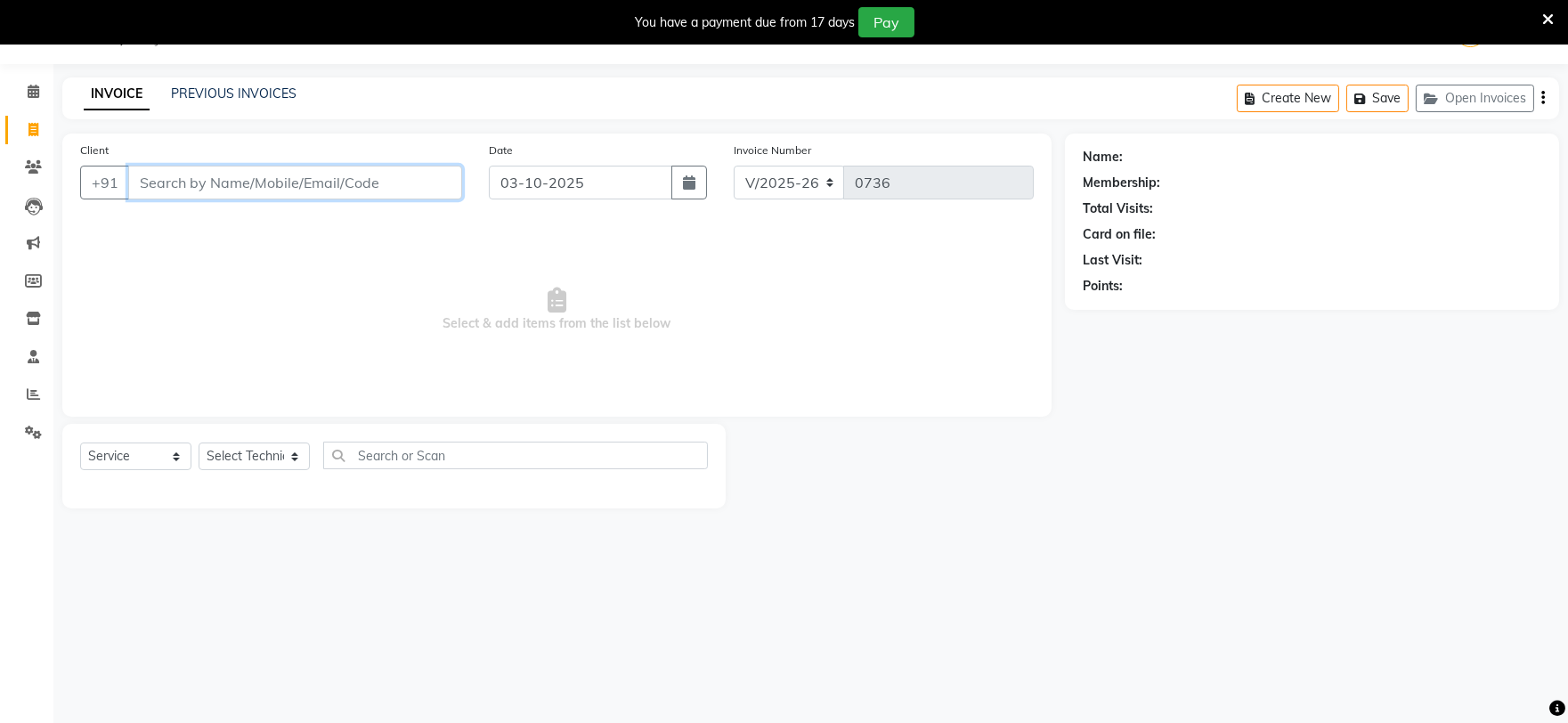
click at [288, 173] on input "Client" at bounding box center [294, 182] width 334 height 34
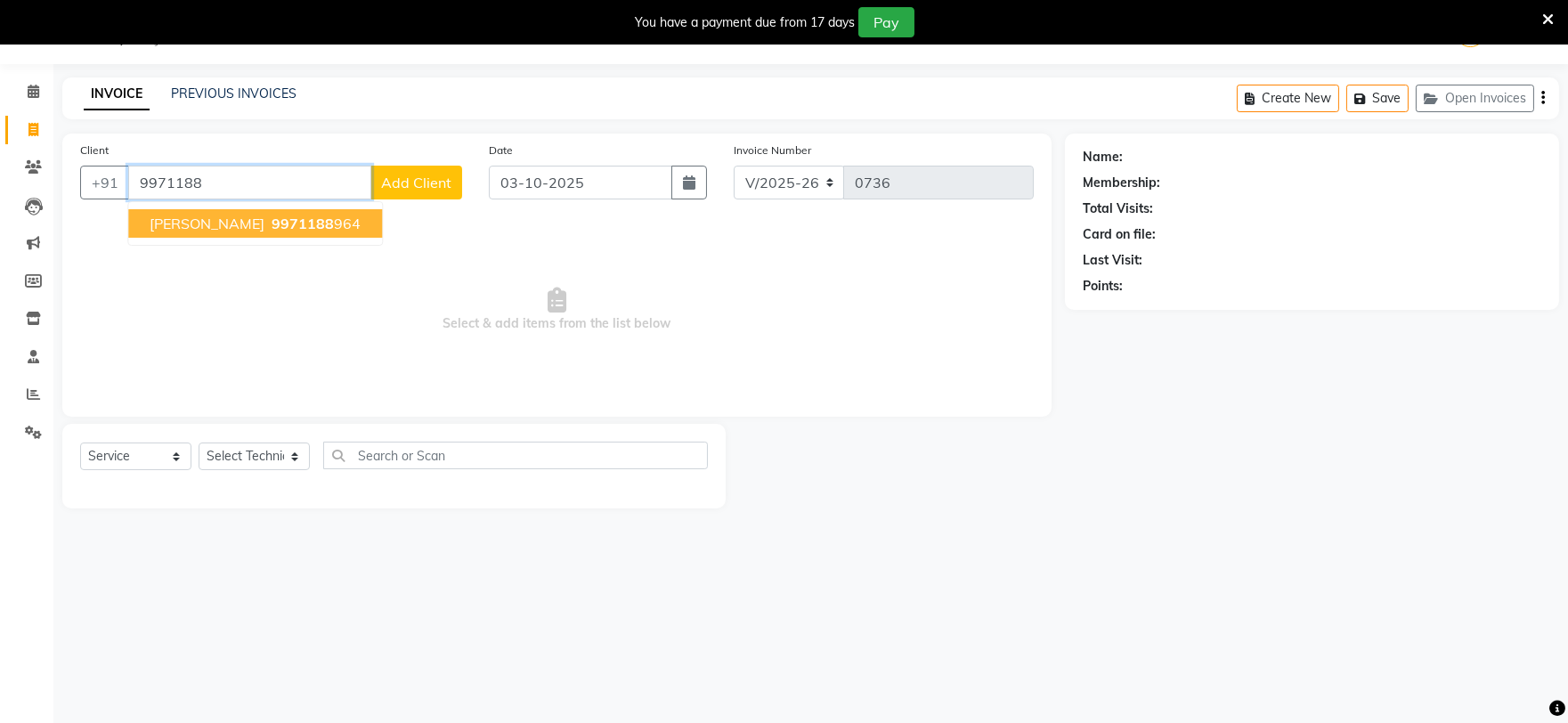
click at [271, 226] on span "9971188" at bounding box center [302, 223] width 63 height 18
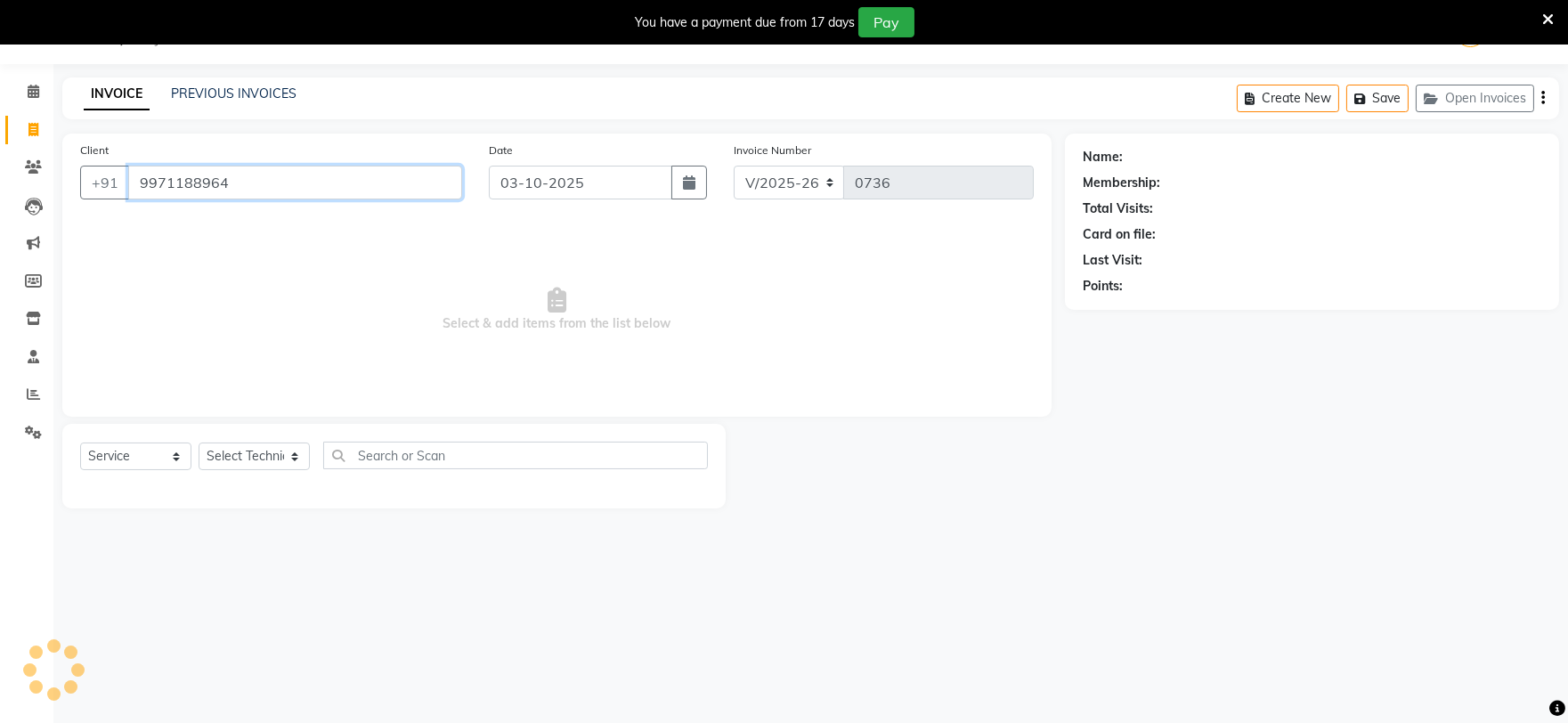
type input "9971188964"
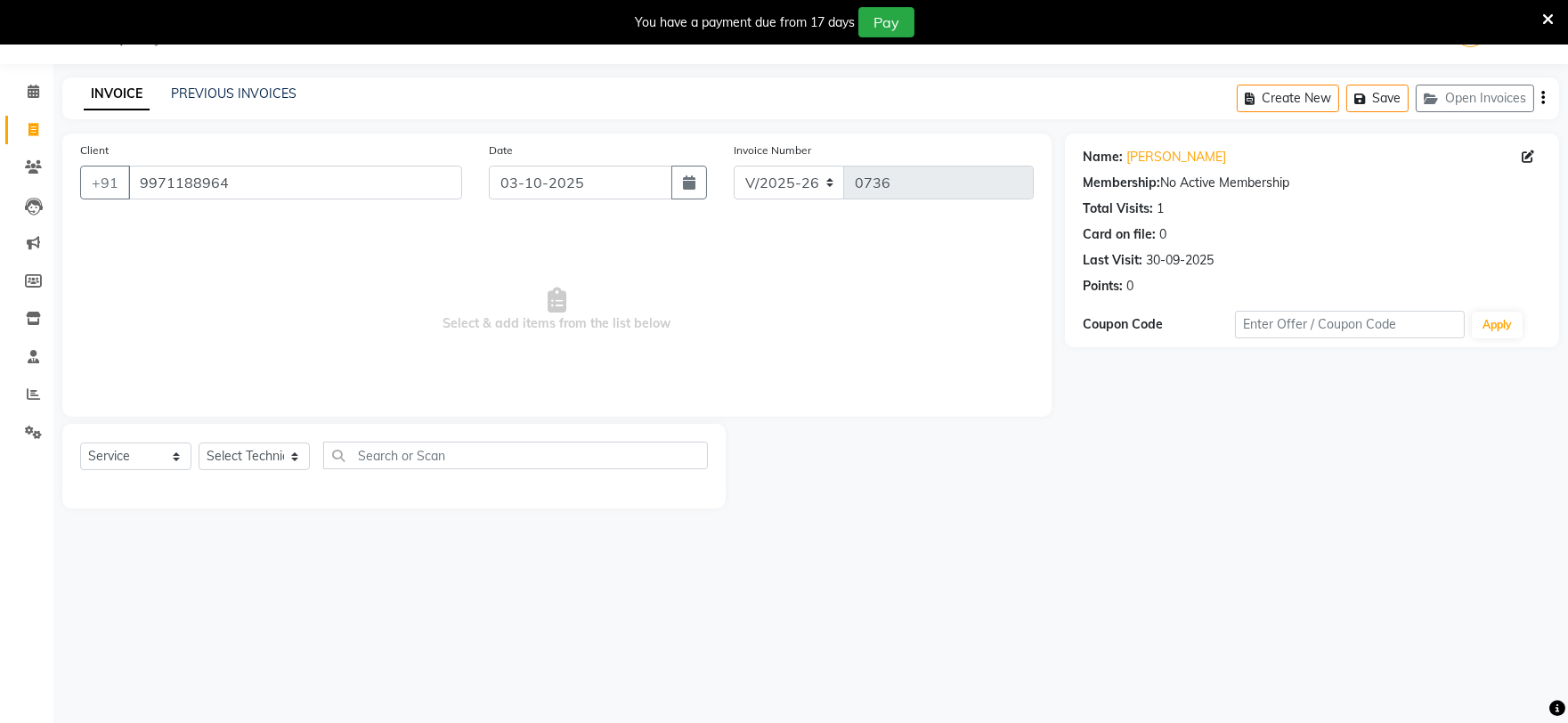
click at [227, 83] on div "INVOICE PREVIOUS INVOICES Create New Save Open Invoices" at bounding box center [811, 99] width 1497 height 42
click at [255, 90] on link "PREVIOUS INVOICES" at bounding box center [234, 93] width 126 height 16
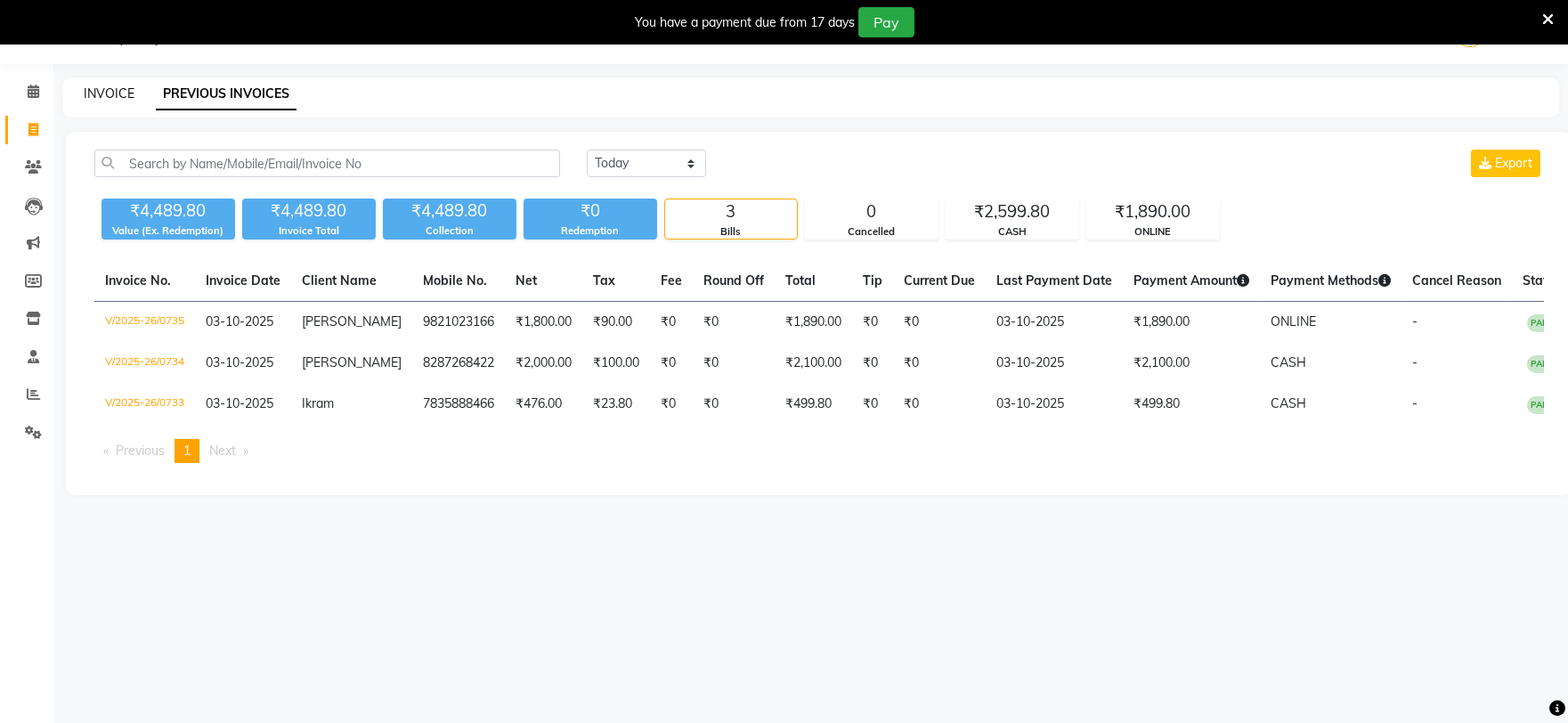
click at [114, 93] on link "INVOICE" at bounding box center [109, 93] width 51 height 16
select select "service"
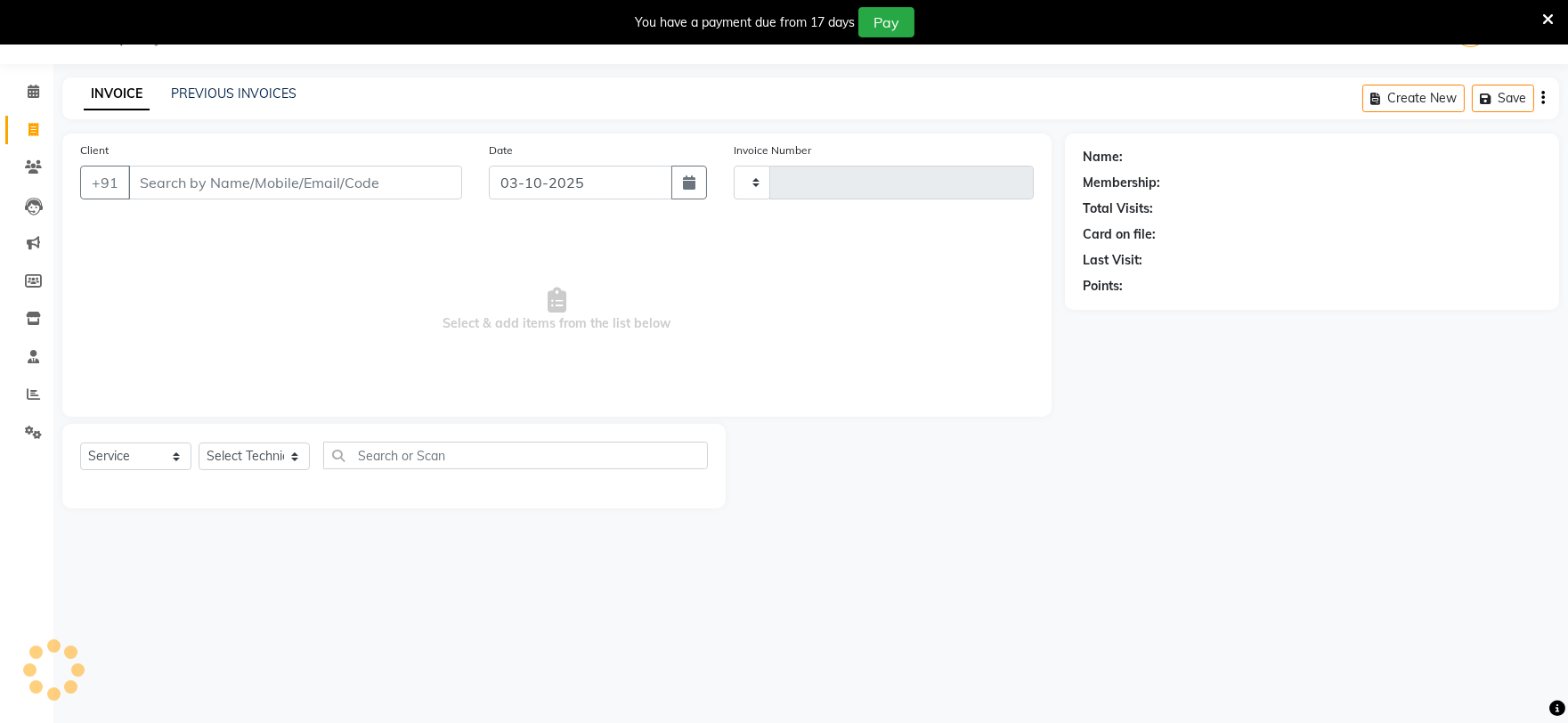
type input "0736"
select select "6915"
